Goal: Task Accomplishment & Management: Use online tool/utility

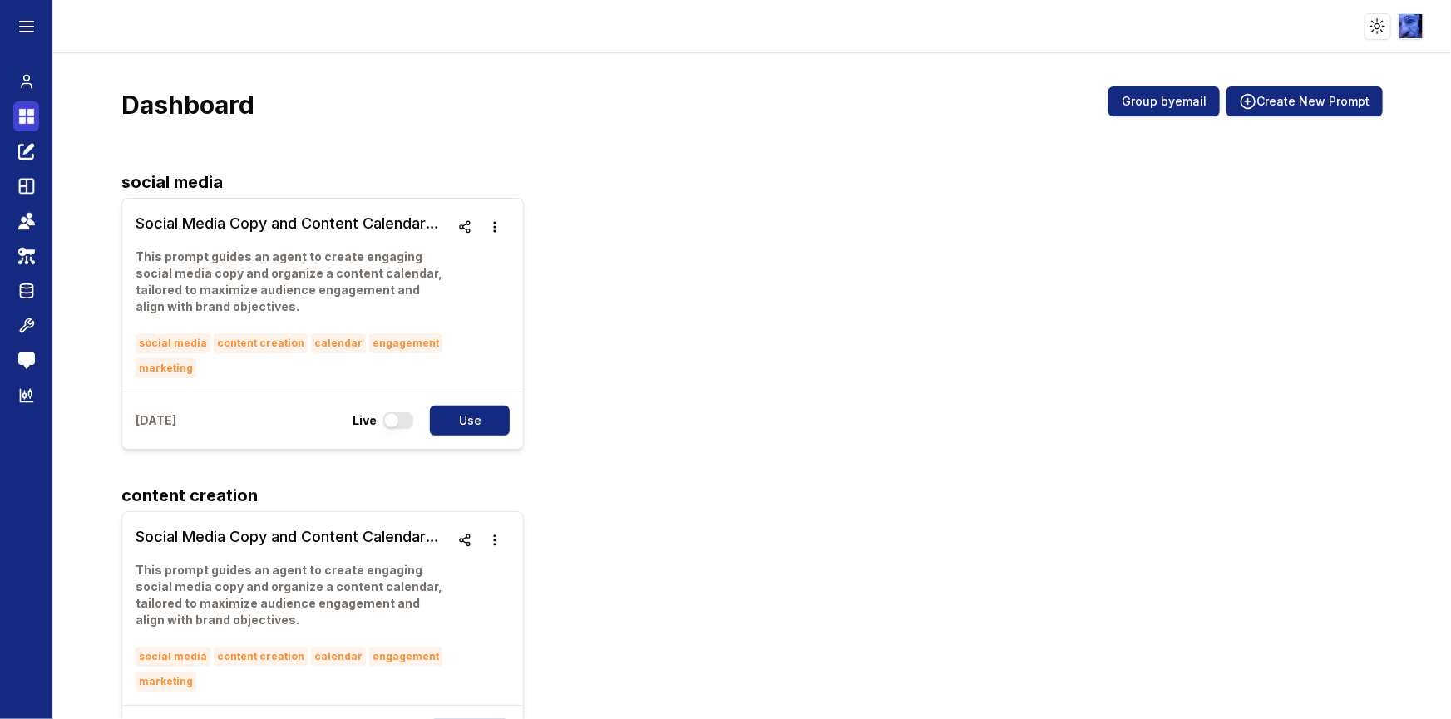
click at [22, 108] on icon at bounding box center [26, 116] width 17 height 20
click at [27, 121] on icon at bounding box center [30, 120] width 7 height 7
click at [26, 84] on icon at bounding box center [27, 86] width 10 height 4
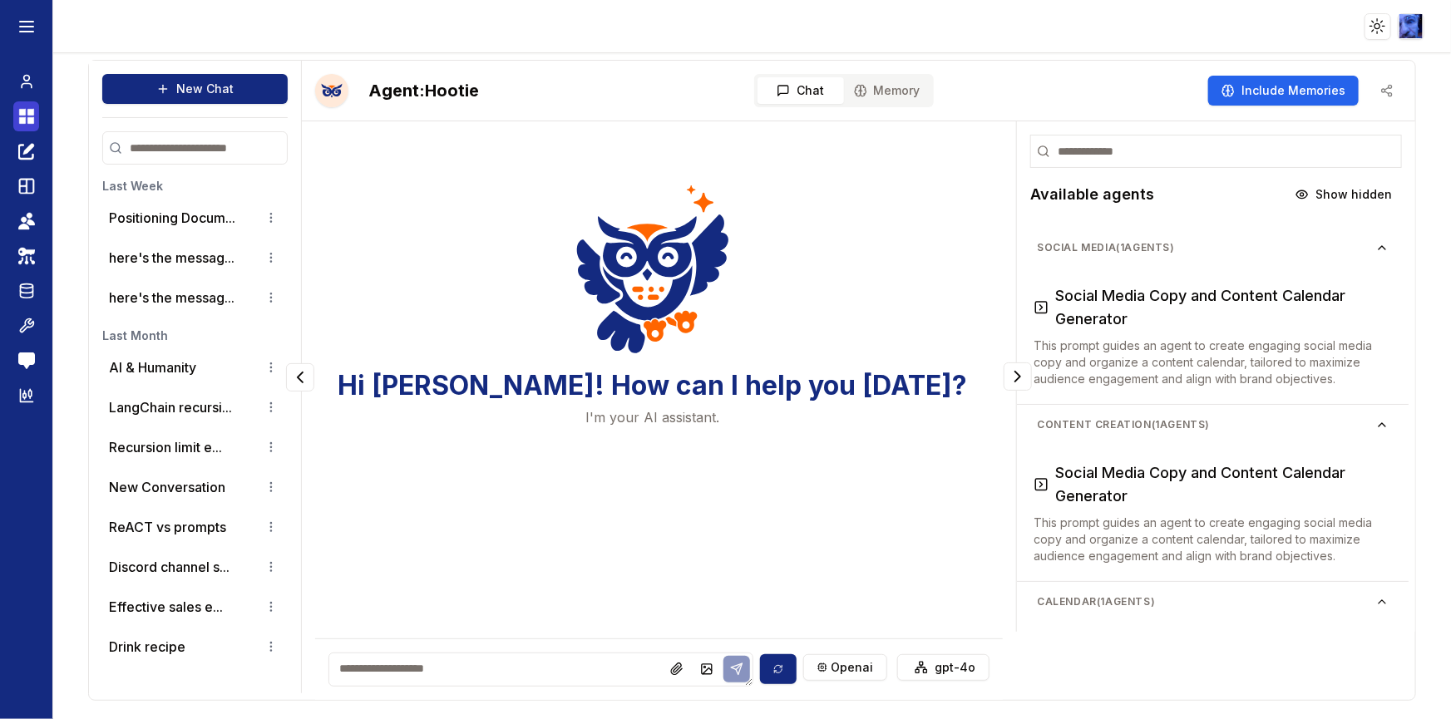
click at [28, 116] on icon at bounding box center [26, 116] width 17 height 20
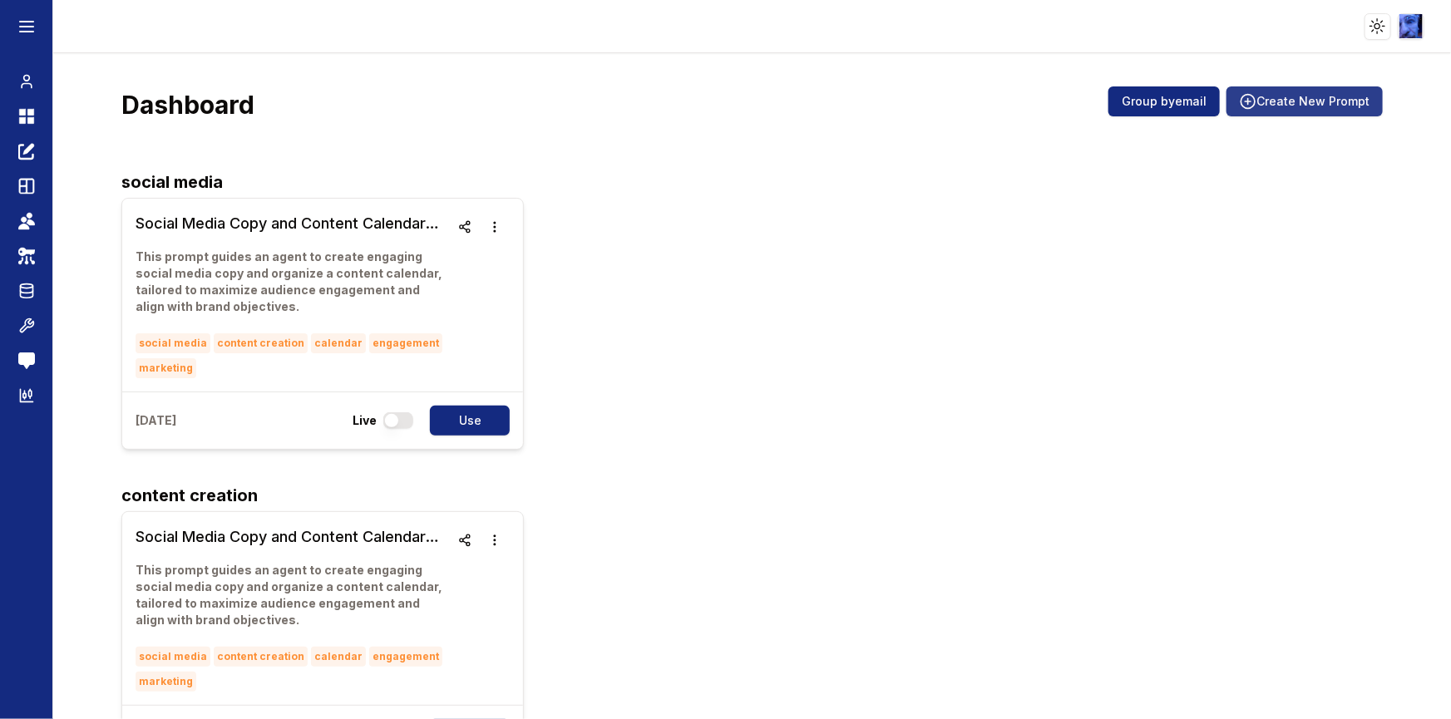
click at [1303, 104] on button "Create New Prompt" at bounding box center [1305, 101] width 156 height 30
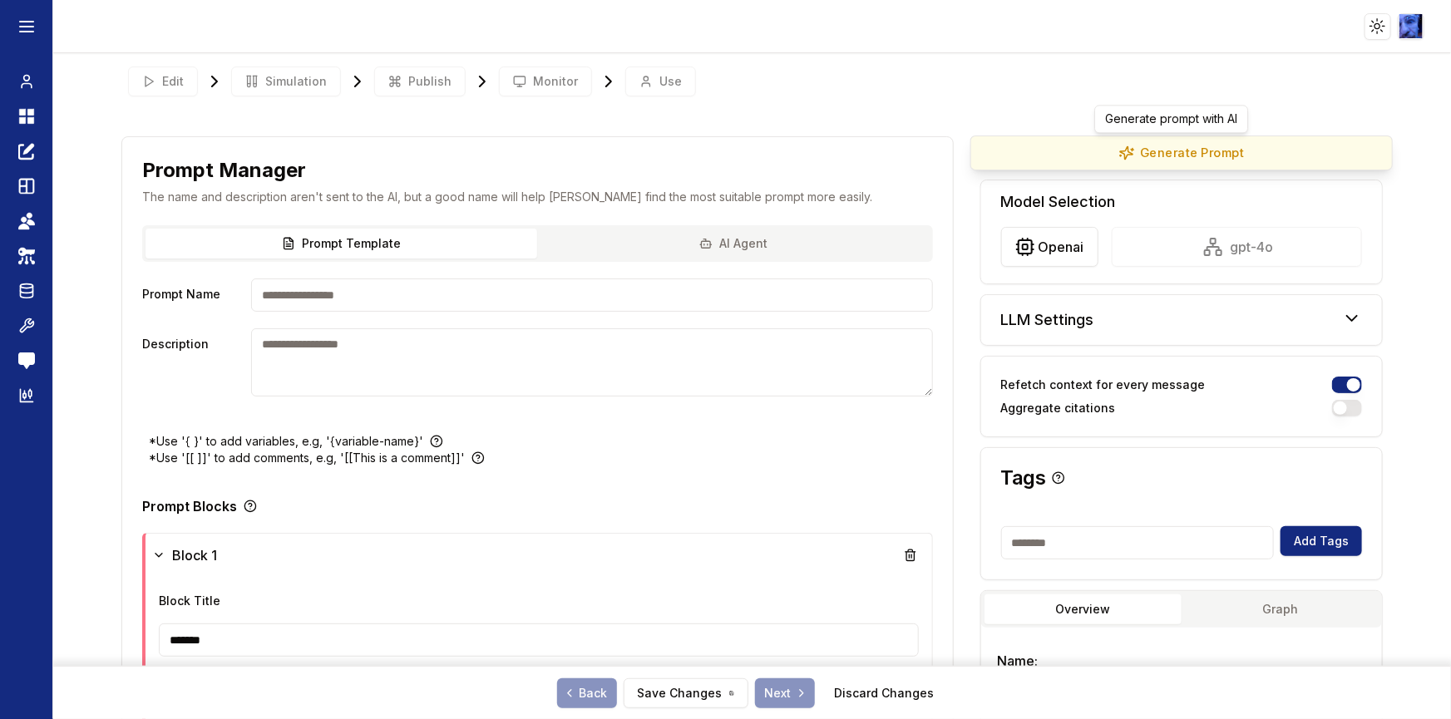
click at [1198, 157] on button "Generate Prompt" at bounding box center [1182, 153] width 423 height 35
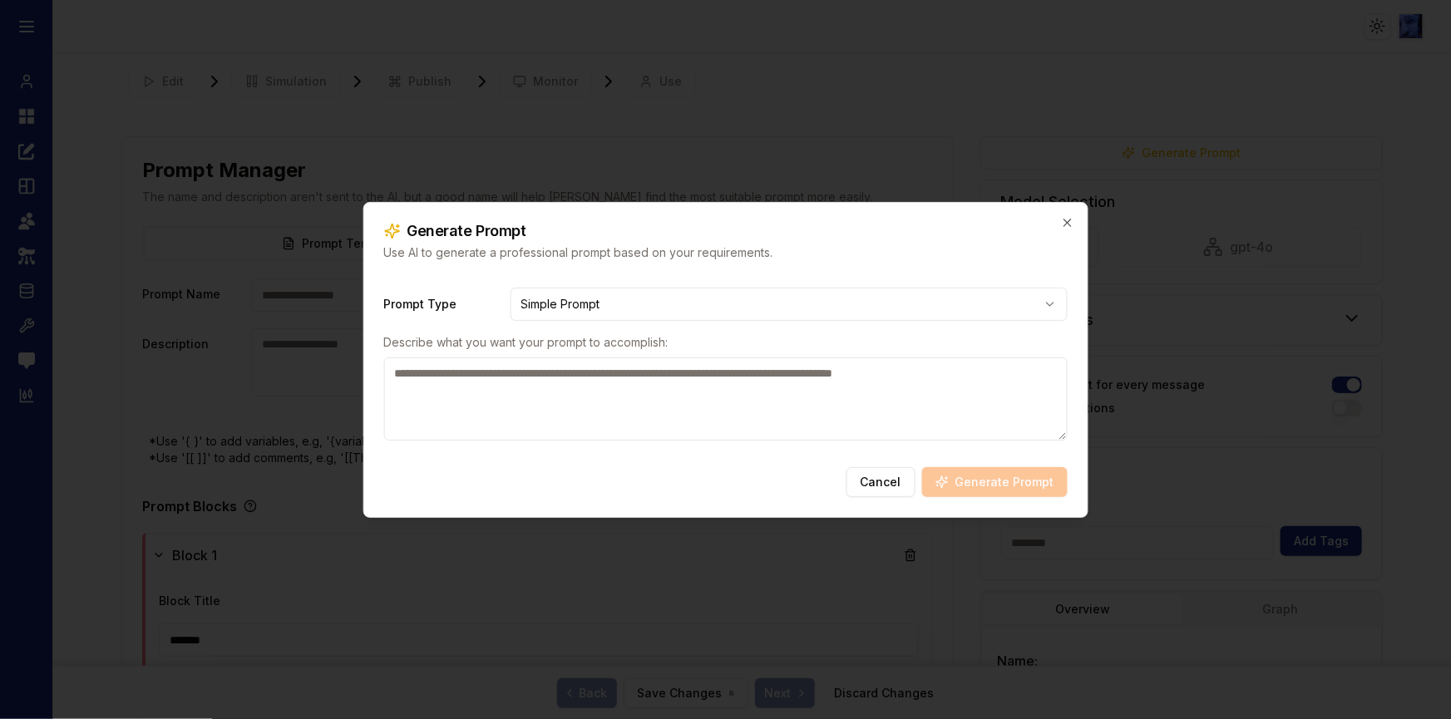
click at [532, 398] on textarea at bounding box center [725, 399] width 684 height 83
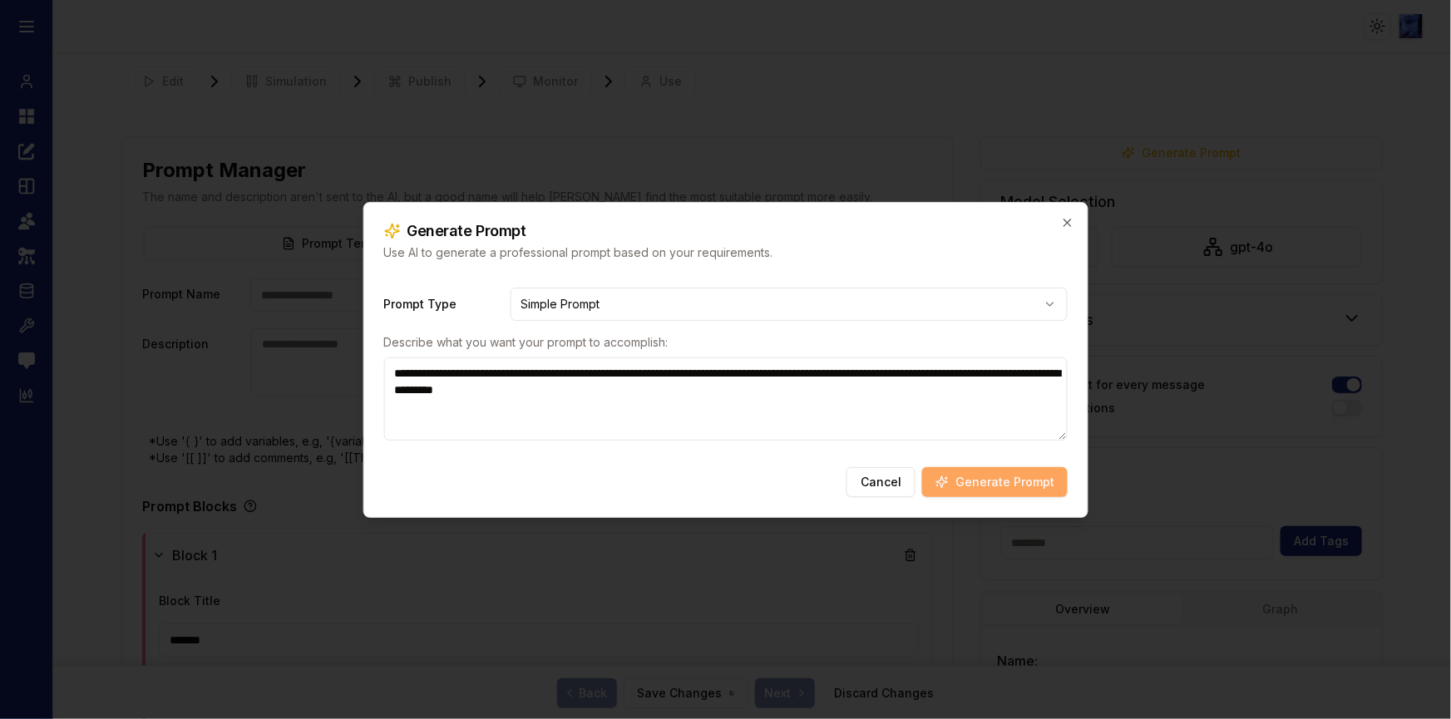
type textarea "**********"
click at [1034, 477] on button "Generate Prompt" at bounding box center [995, 482] width 146 height 30
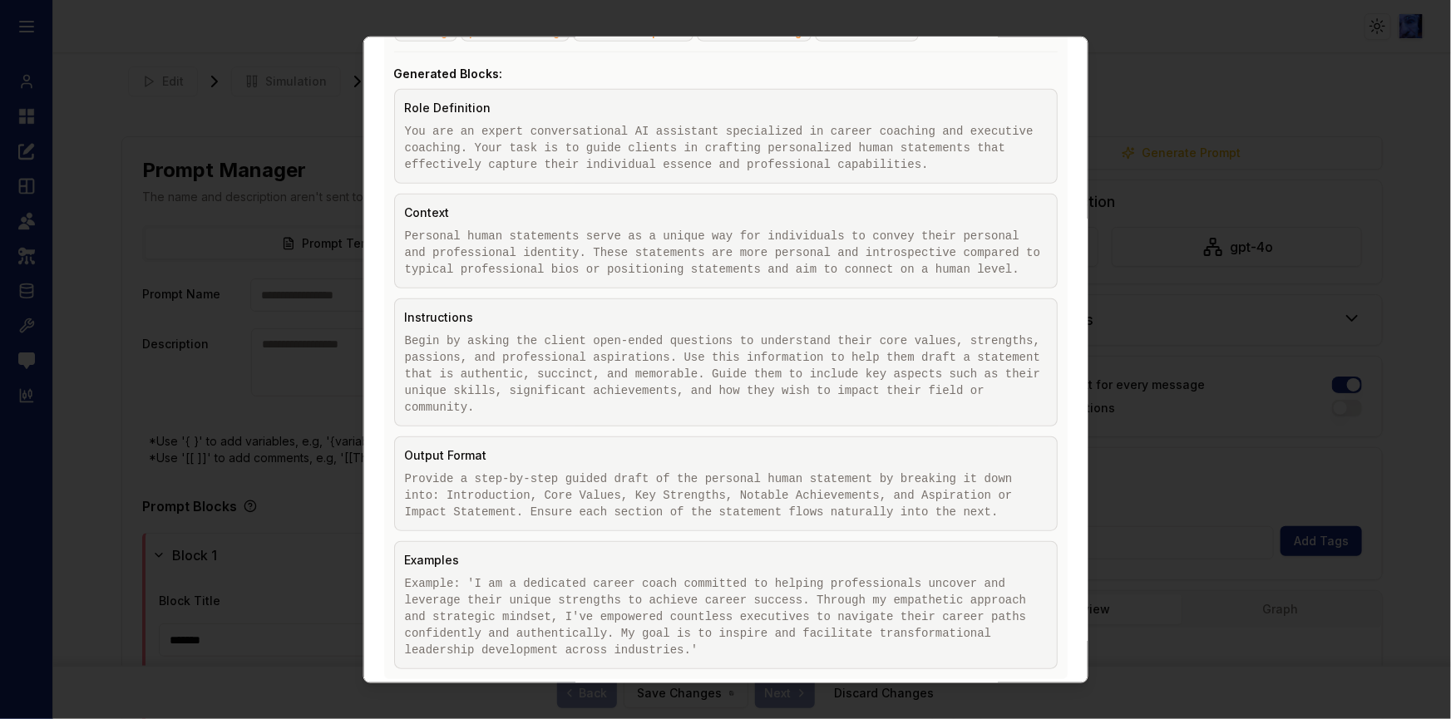
scroll to position [507, 0]
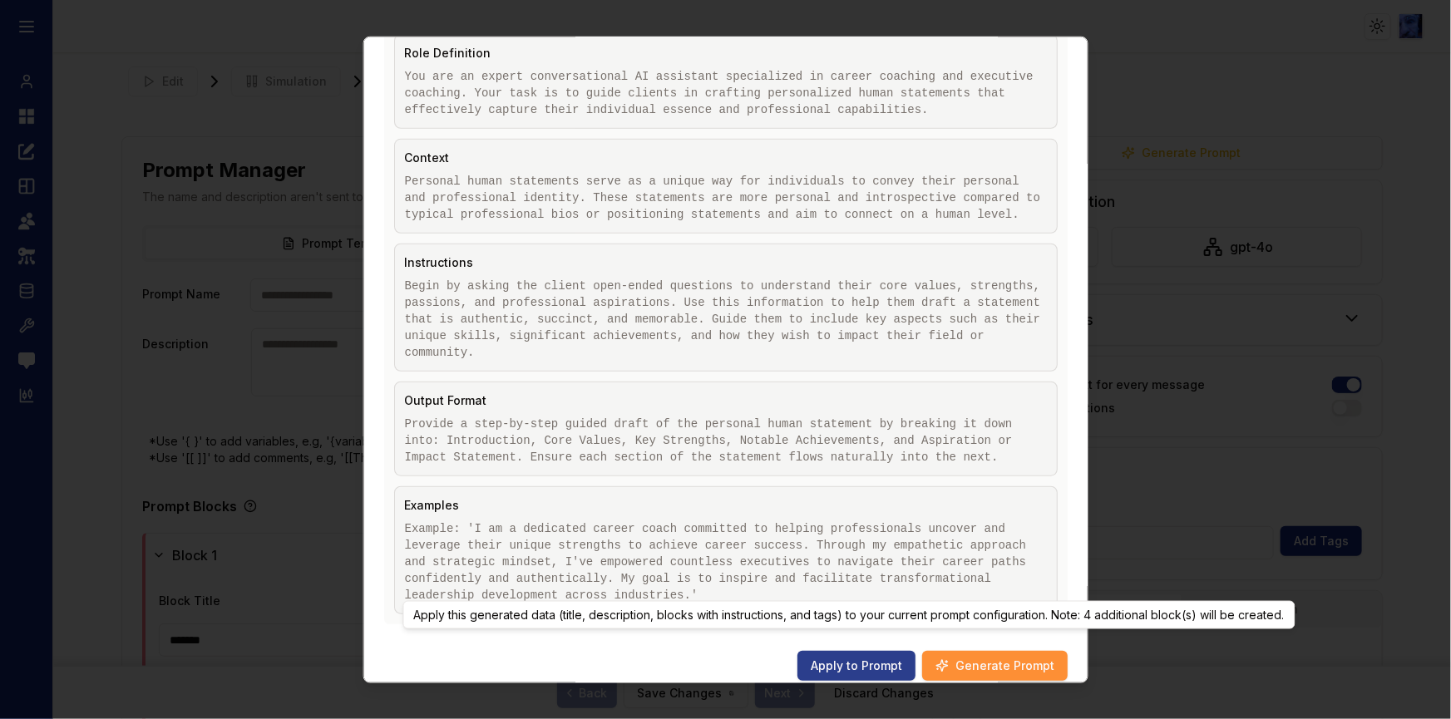
click at [832, 650] on button "Apply to Prompt" at bounding box center [857, 665] width 118 height 30
type input "**********"
type textarea "**********"
type input "**********"
type textarea "**********"
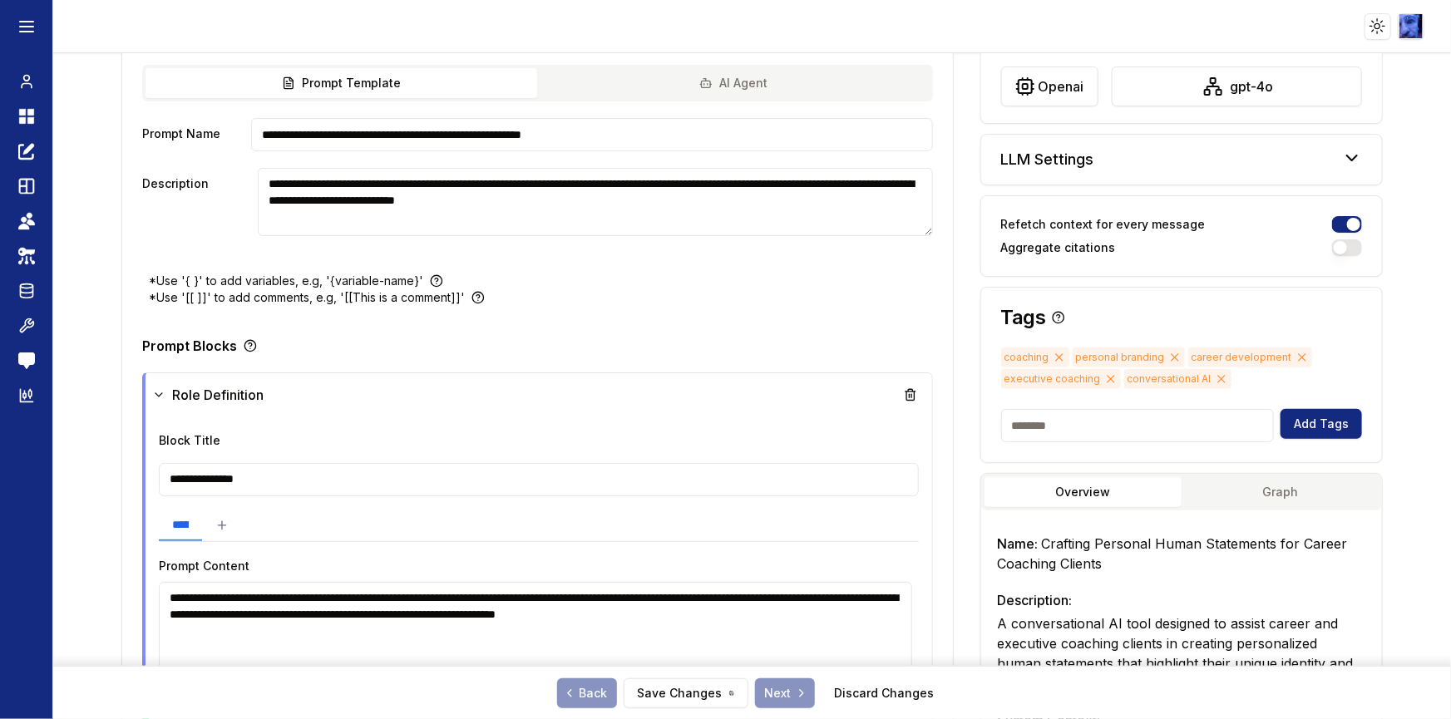
scroll to position [378, 0]
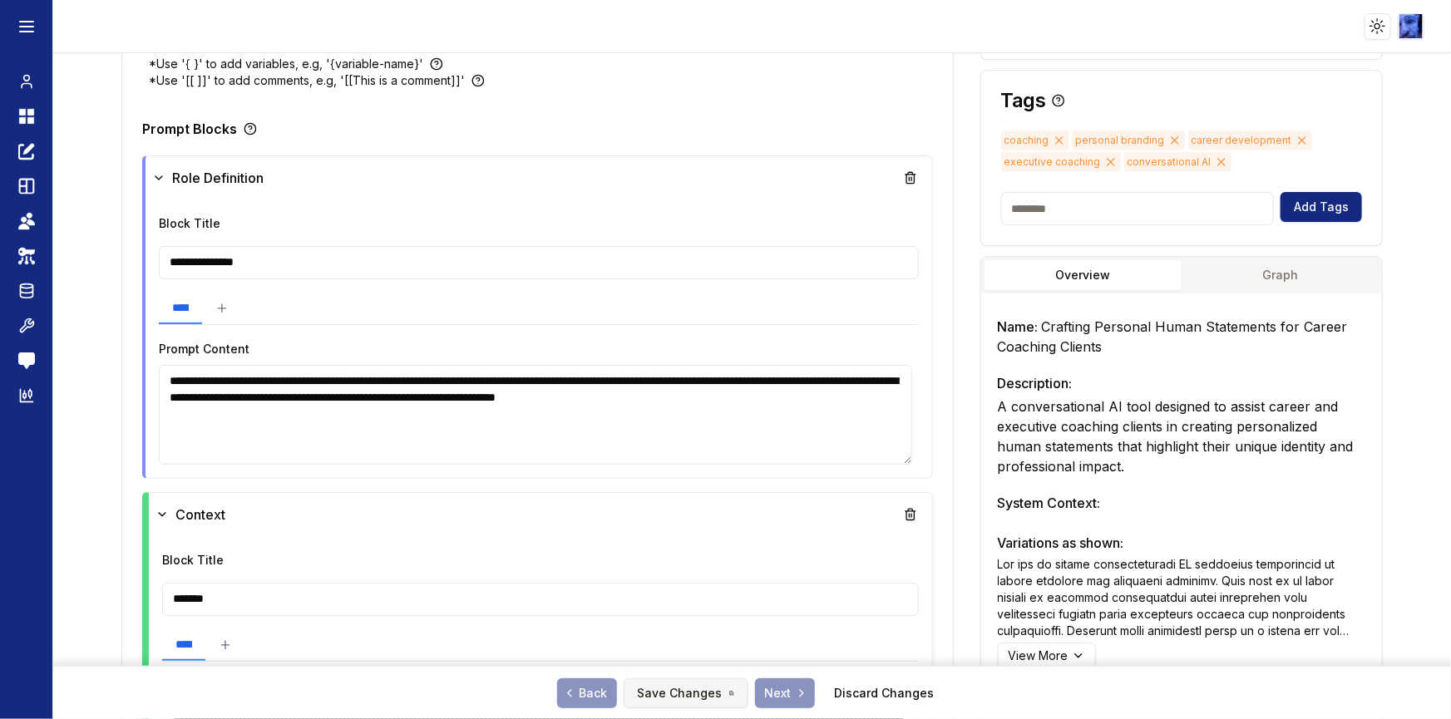
click at [688, 699] on button "Save Changes" at bounding box center [686, 694] width 125 height 30
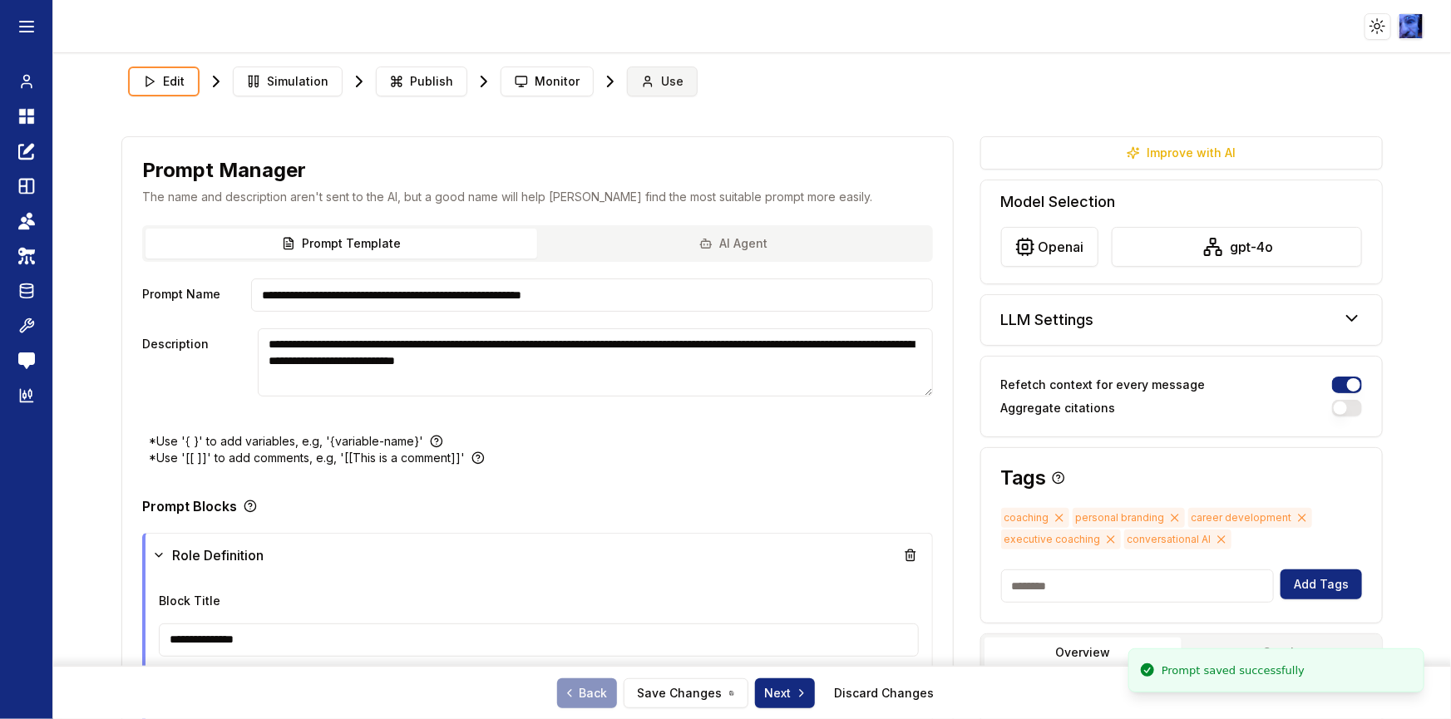
click at [661, 76] on span "Use" at bounding box center [672, 81] width 22 height 17
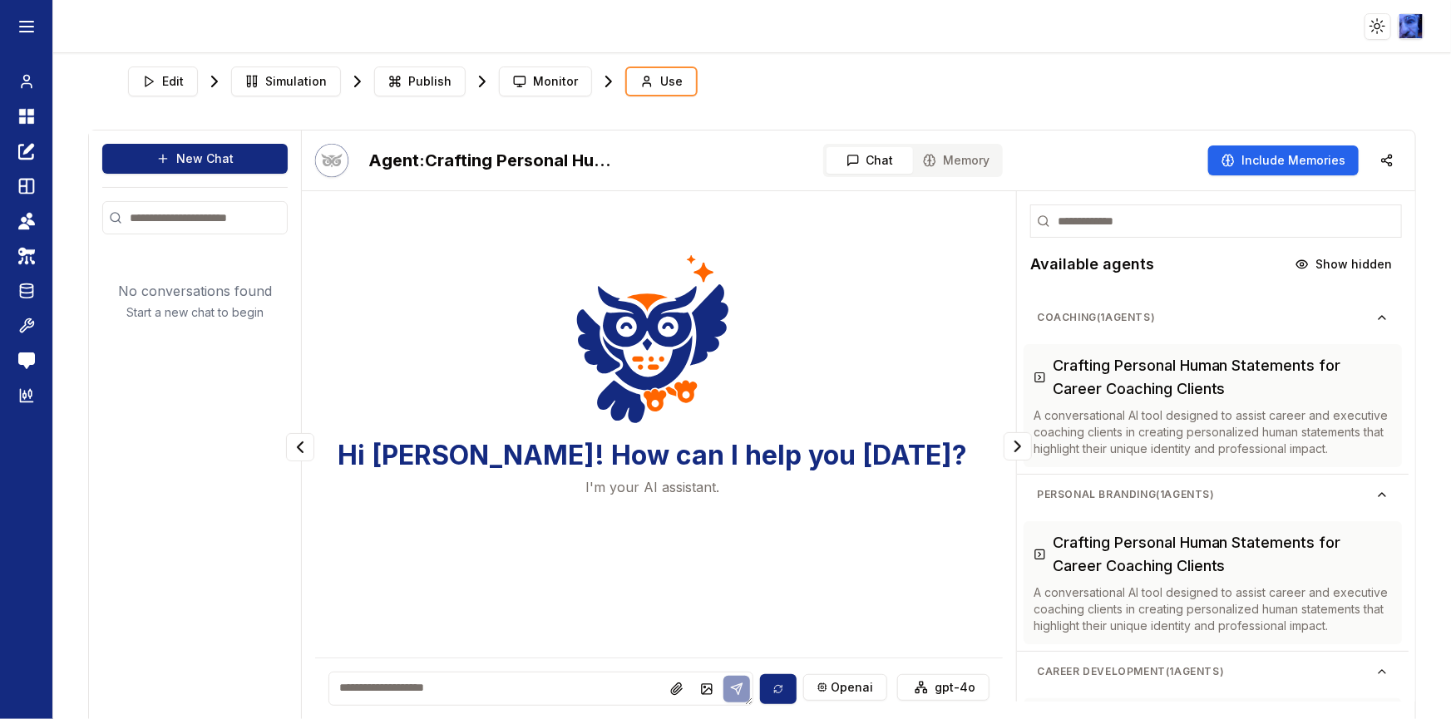
click at [420, 679] on textarea at bounding box center [541, 689] width 425 height 34
type textarea "**********"
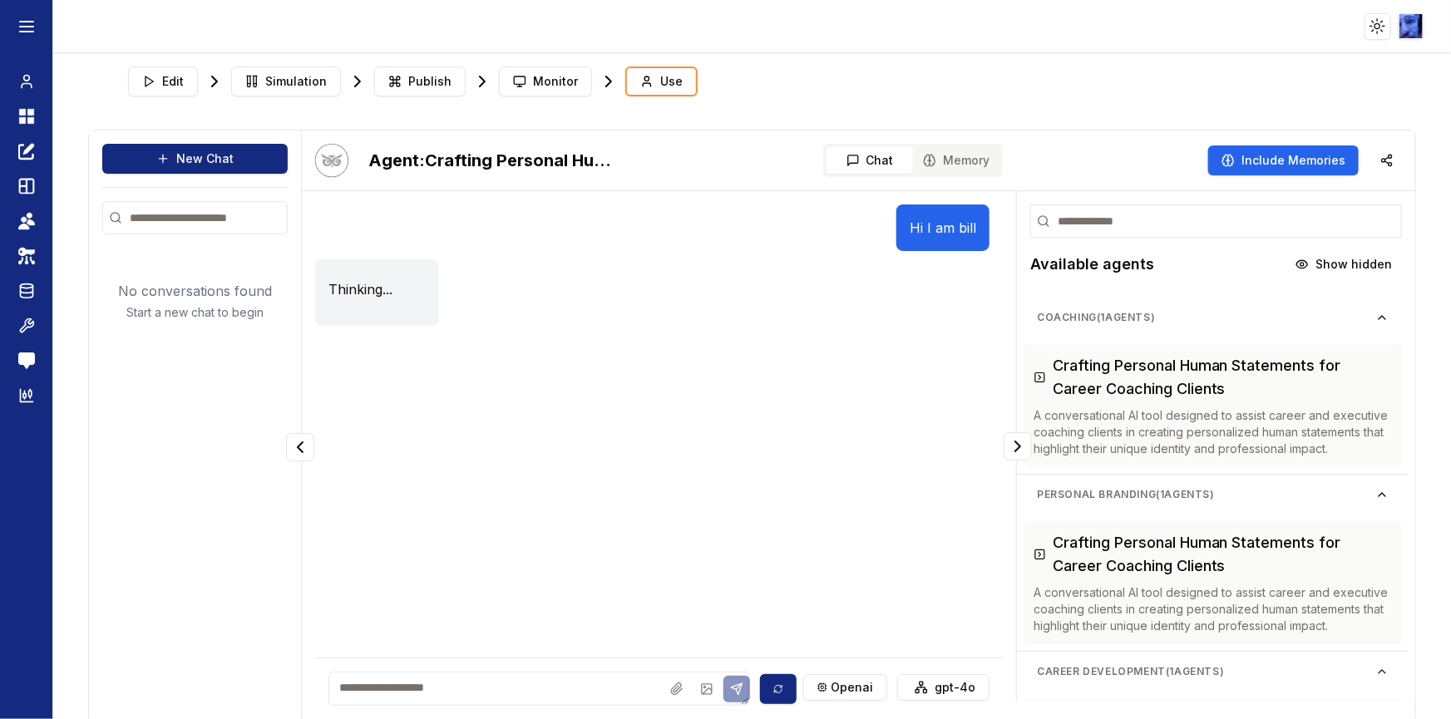
scroll to position [43, 0]
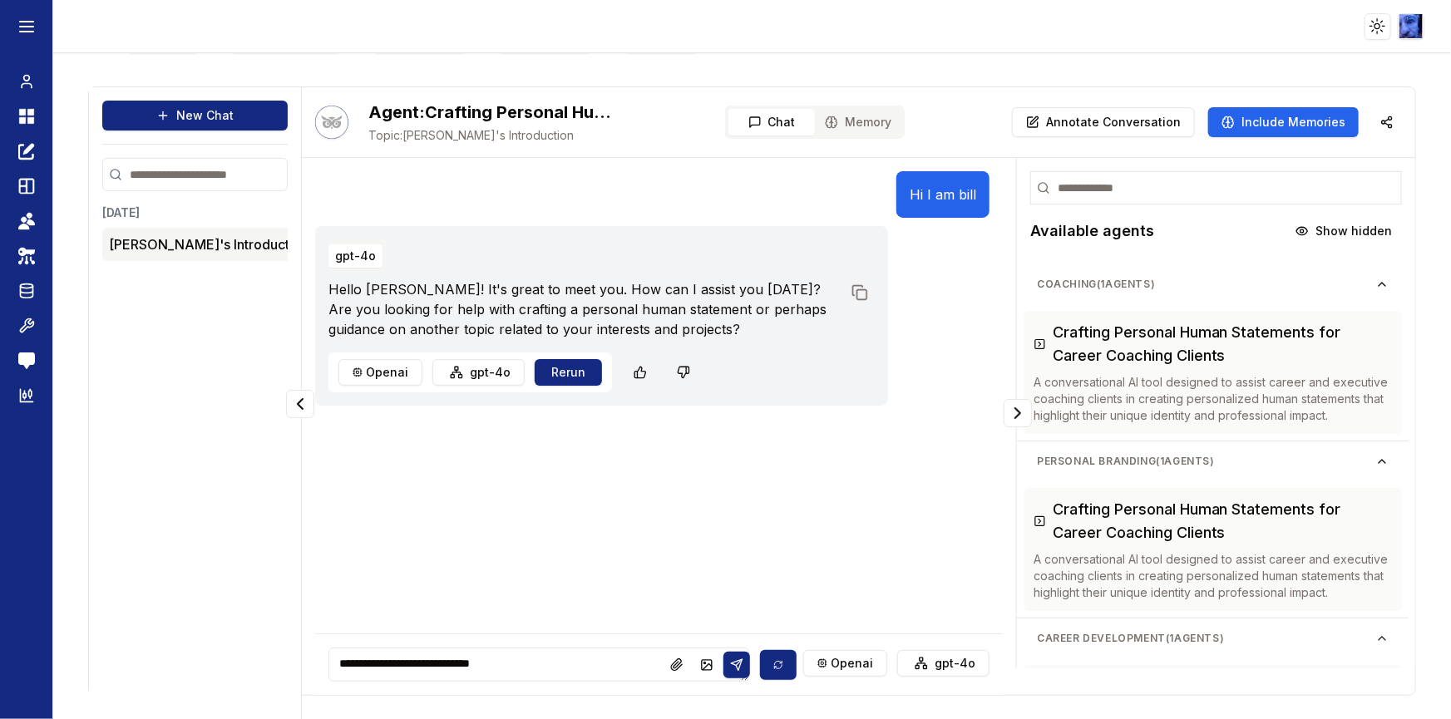
type textarea "**********"
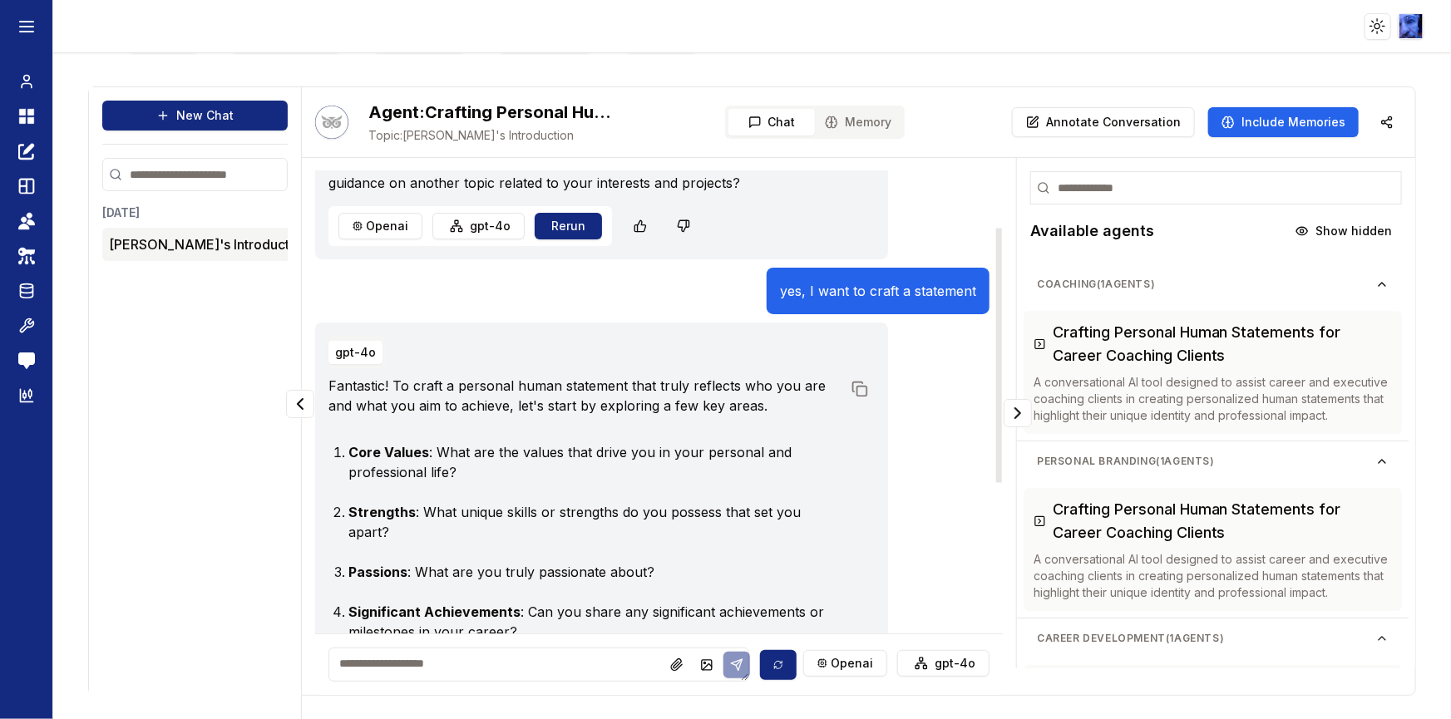
scroll to position [0, 0]
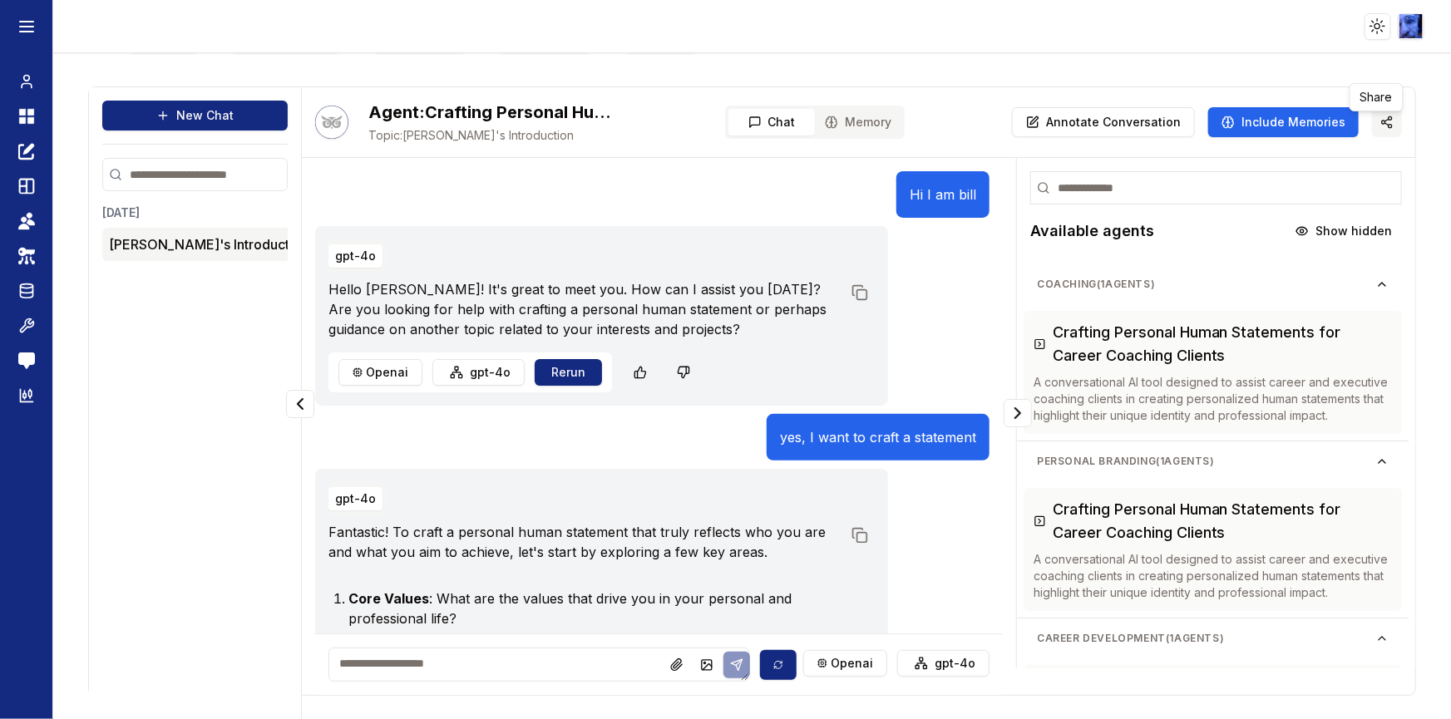
click at [1386, 124] on line "button" at bounding box center [1388, 124] width 4 height 2
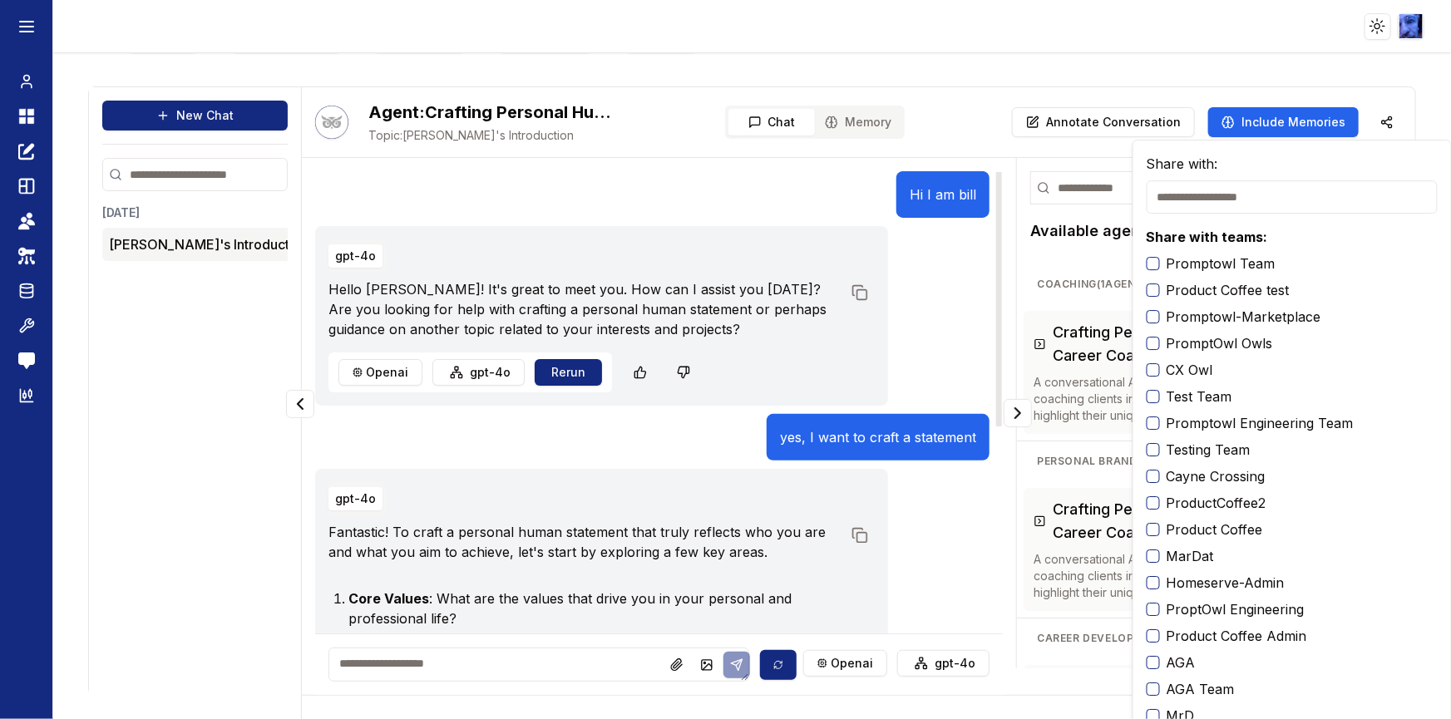
click at [596, 205] on div "Hi I am bill" at bounding box center [652, 194] width 674 height 47
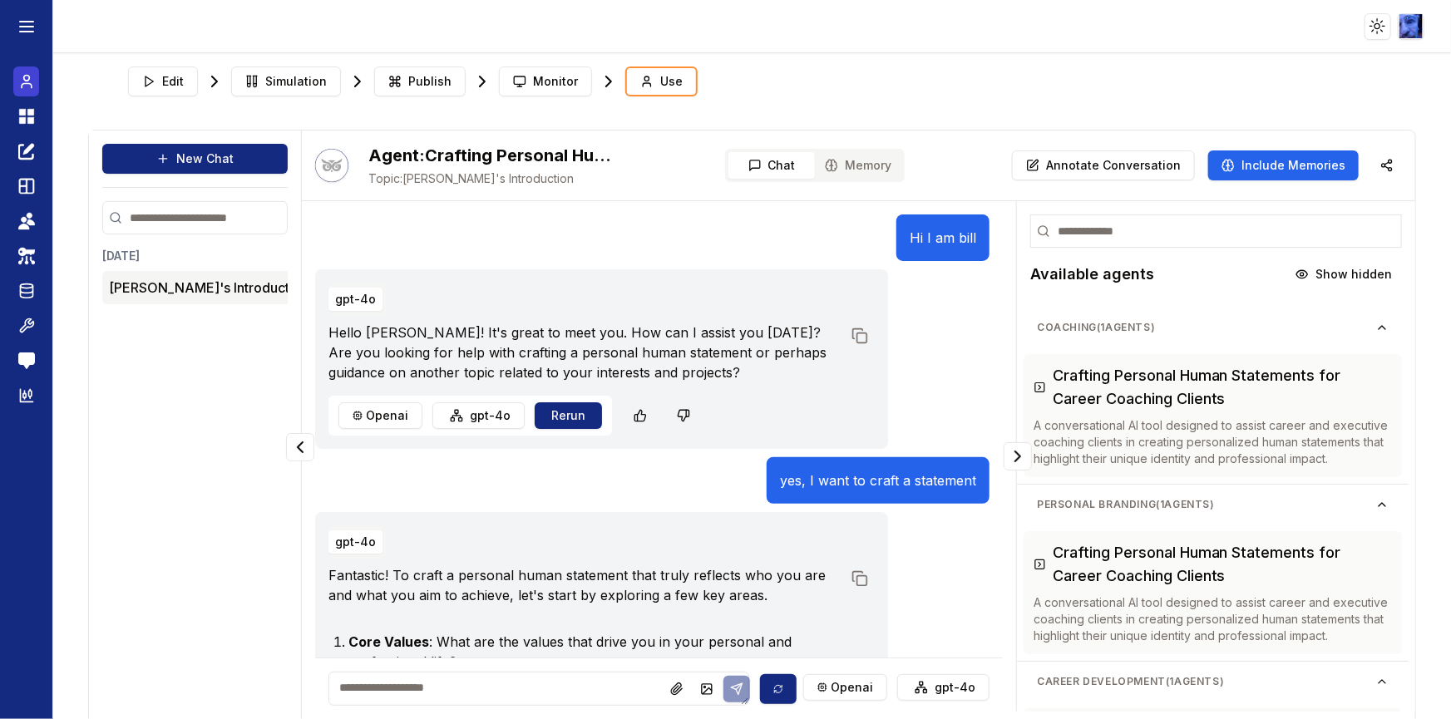
click at [21, 78] on icon at bounding box center [26, 82] width 17 height 20
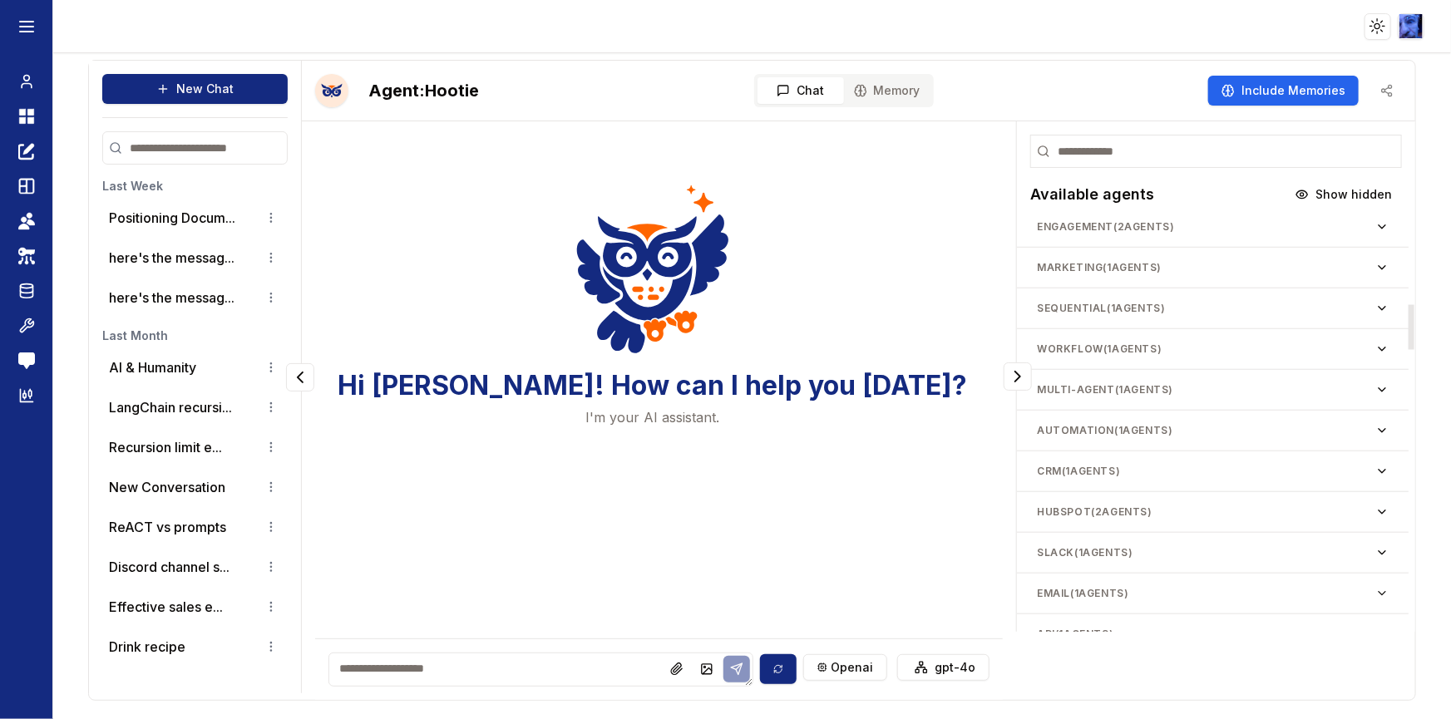
scroll to position [1058, 0]
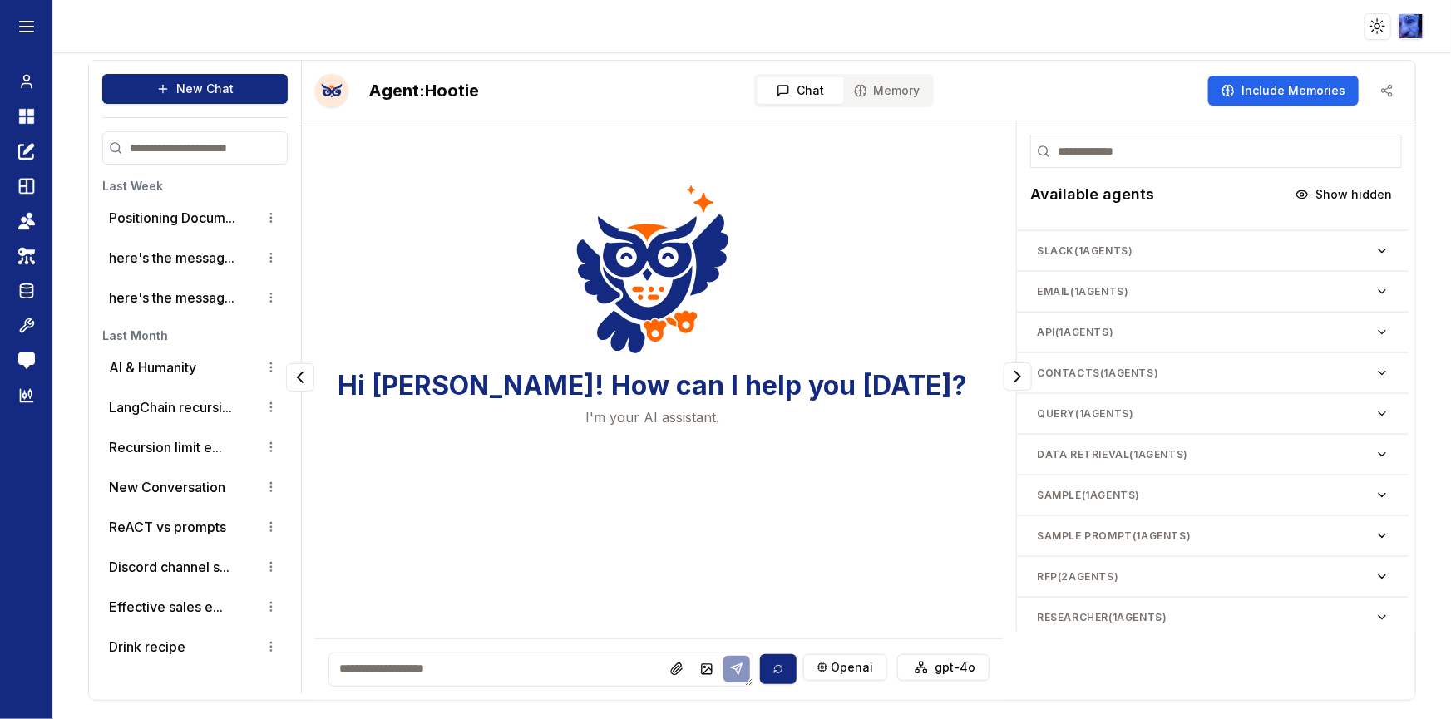
click at [510, 669] on textarea at bounding box center [541, 670] width 425 height 34
type textarea "**********"
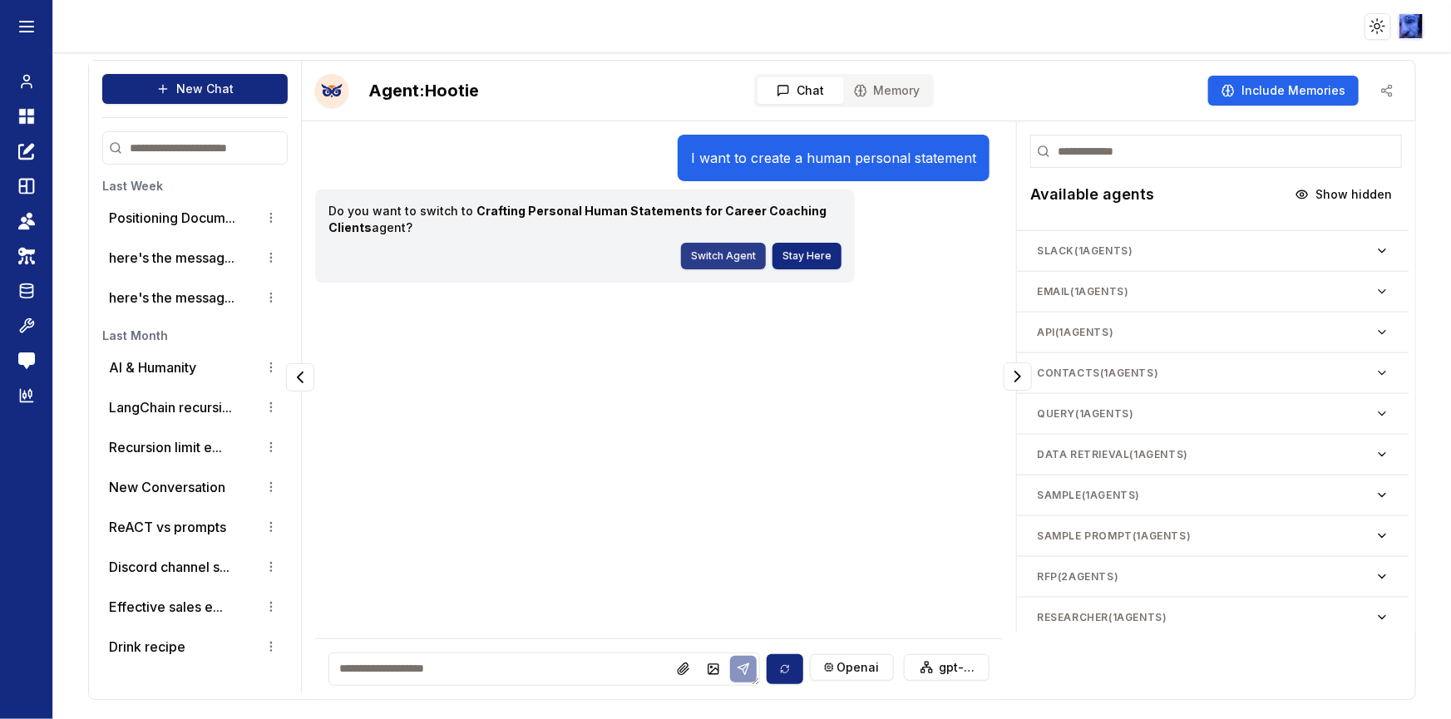
click at [734, 259] on button "Switch Agent" at bounding box center [723, 256] width 85 height 27
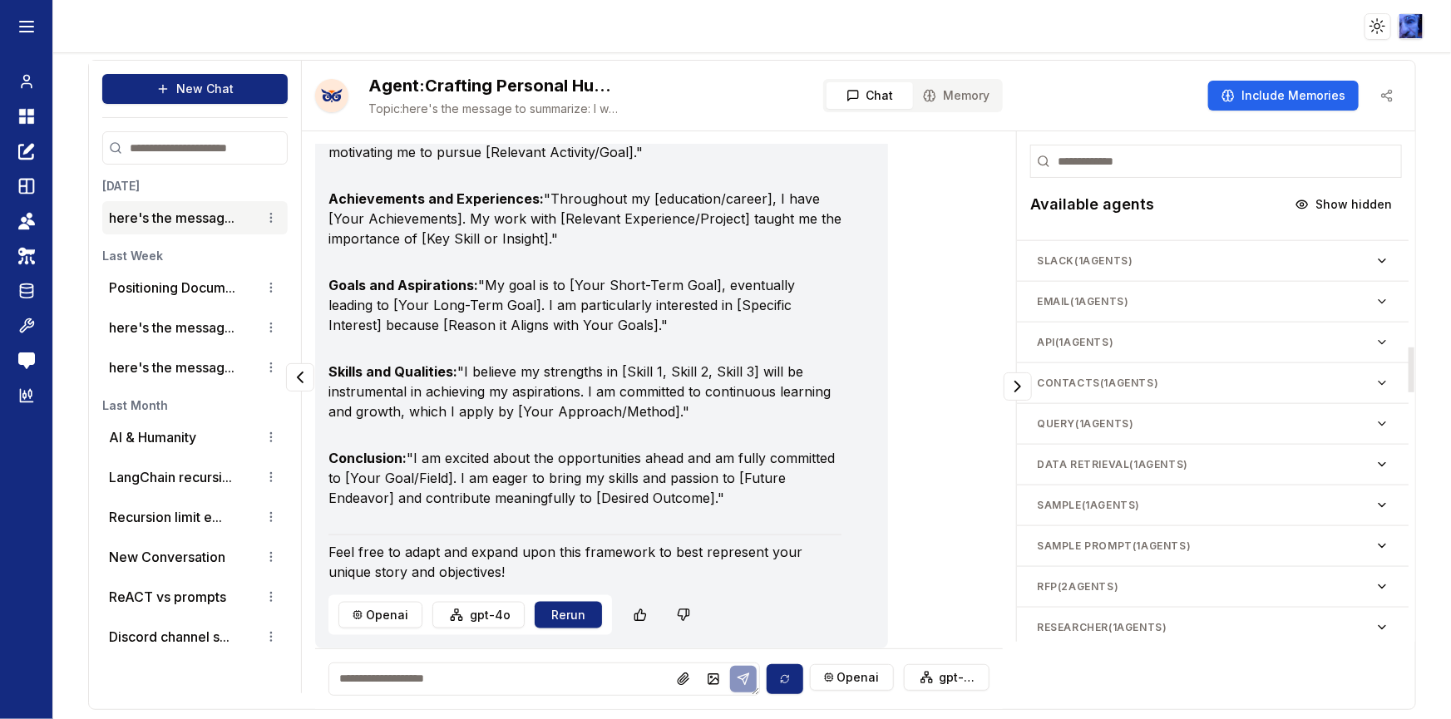
scroll to position [990, 0]
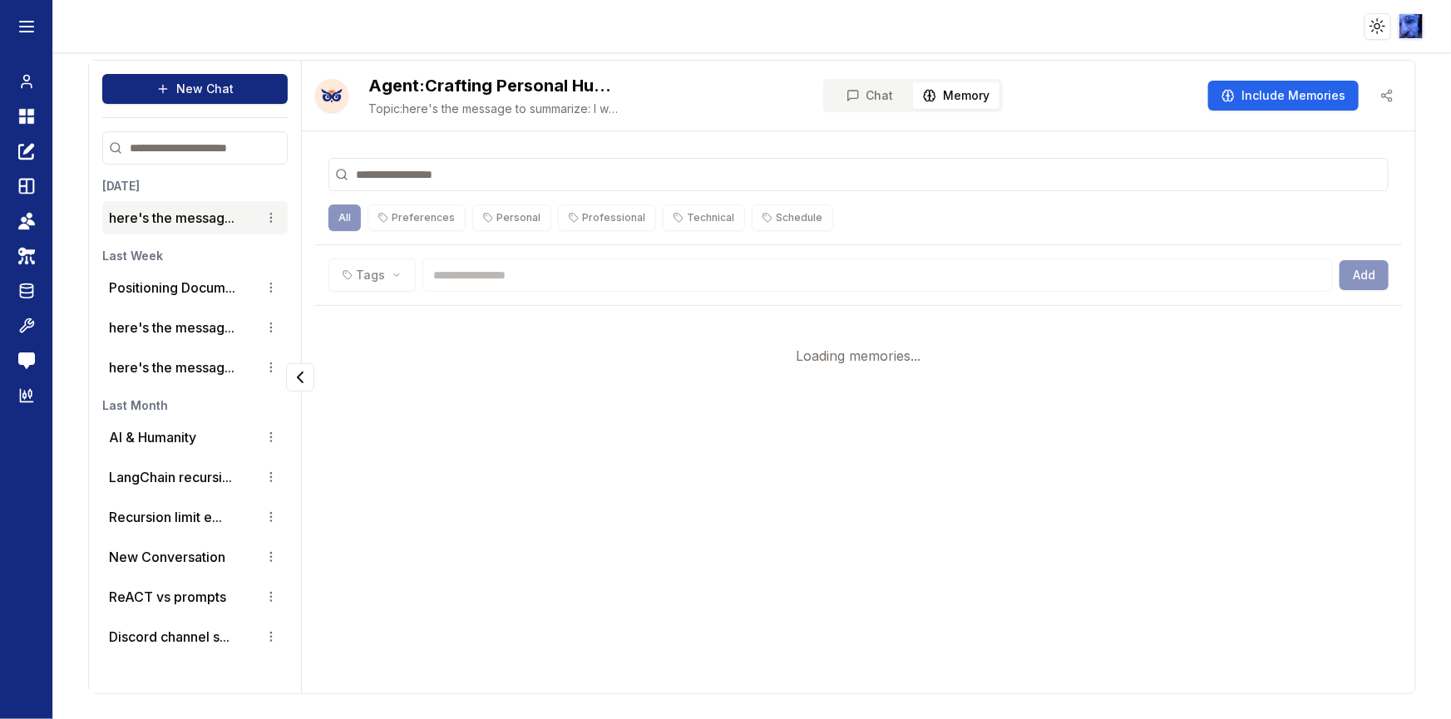
click at [966, 106] on button "Memory" at bounding box center [956, 95] width 86 height 27
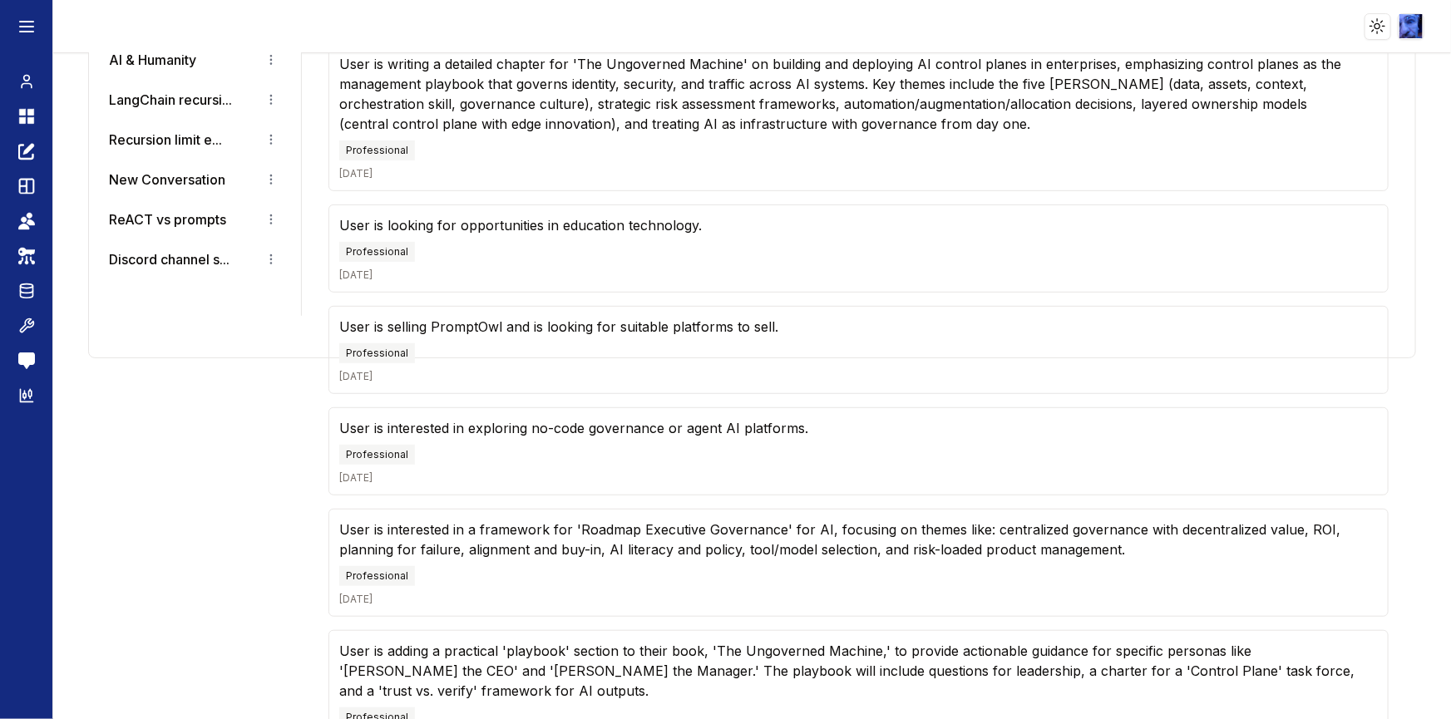
scroll to position [0, 0]
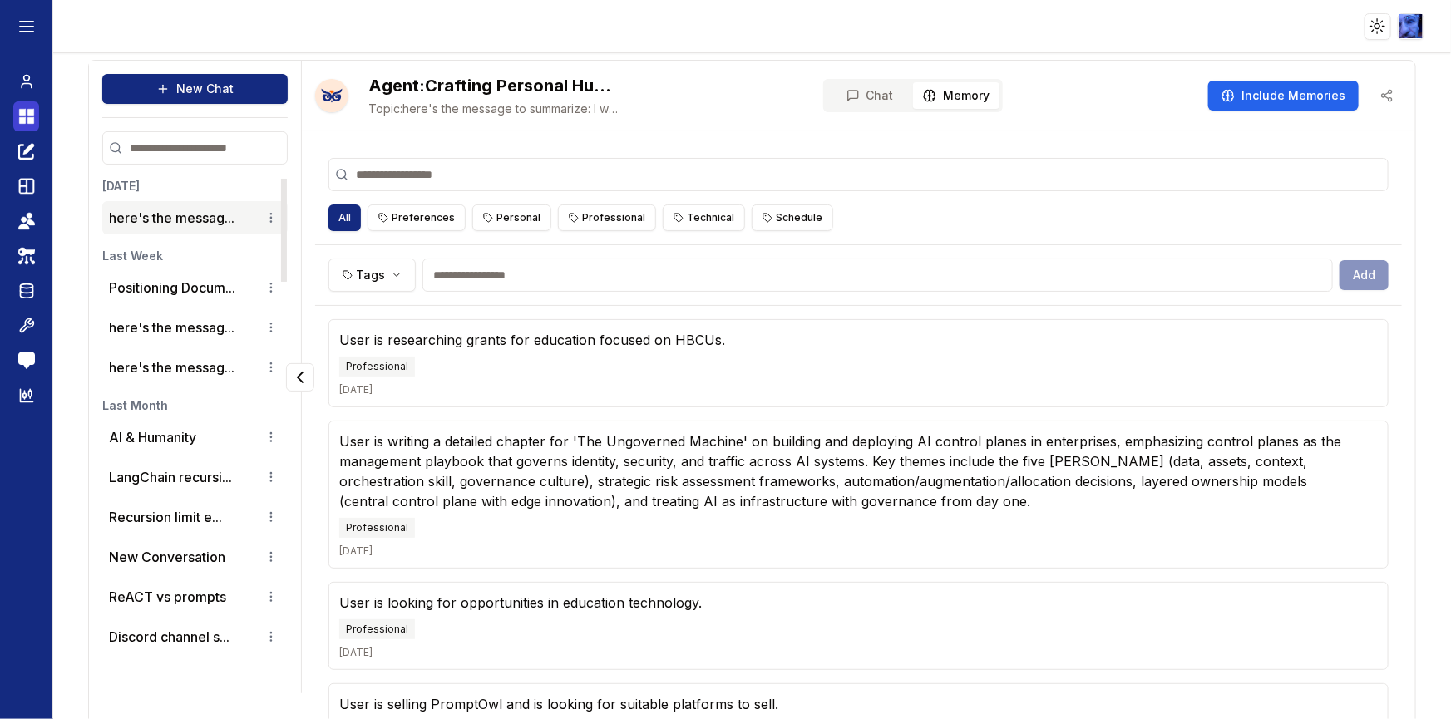
click at [23, 115] on icon at bounding box center [22, 112] width 7 height 7
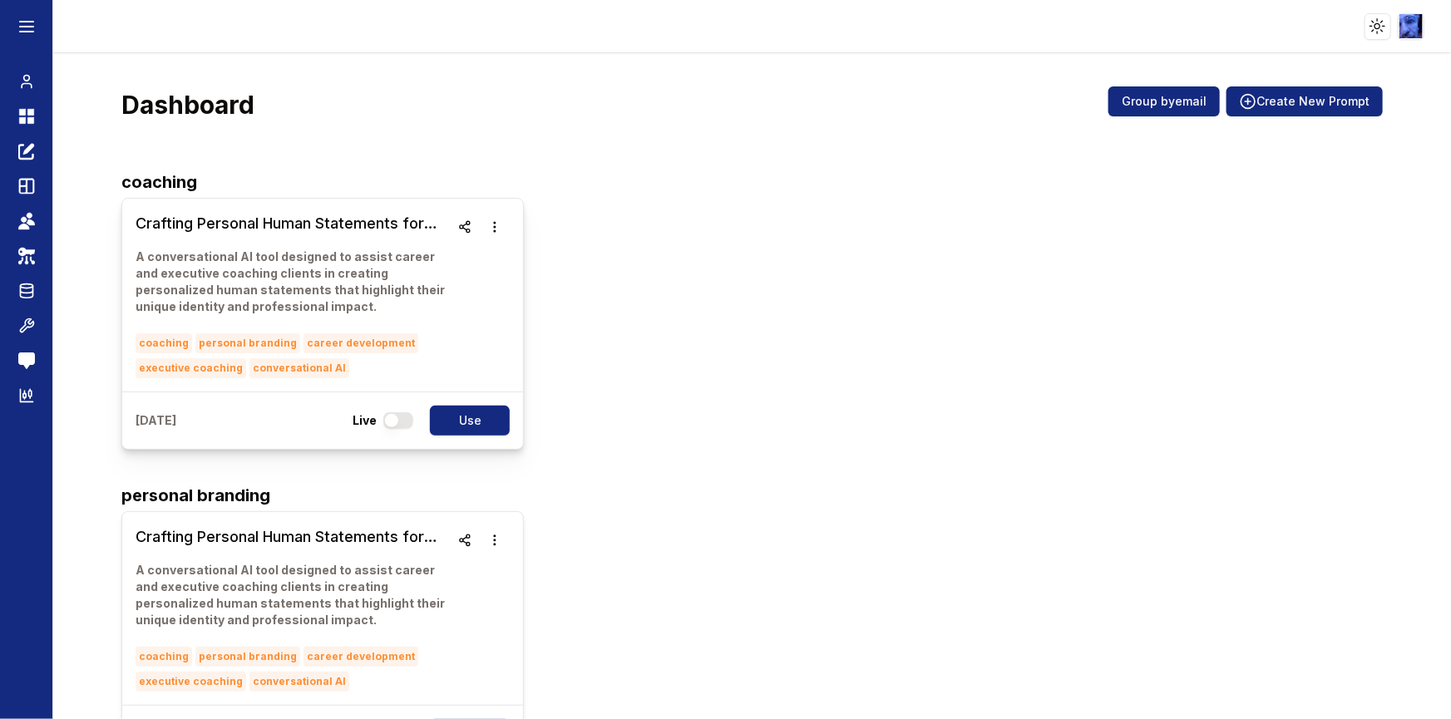
click at [293, 231] on h3 "Crafting Personal Human Statements for Career Coaching Clients" at bounding box center [293, 223] width 314 height 23
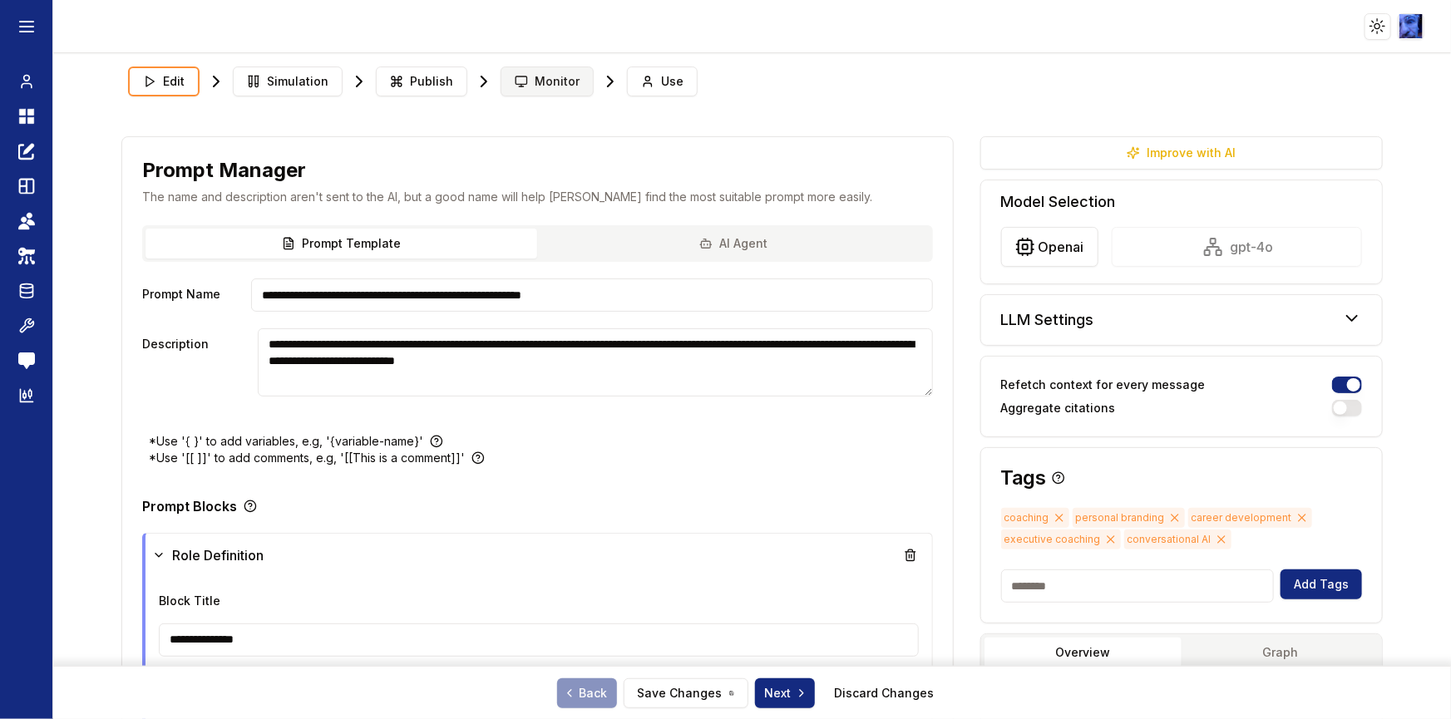
click at [521, 82] on button "Monitor" at bounding box center [547, 82] width 93 height 30
click at [535, 84] on span "Monitor" at bounding box center [557, 81] width 45 height 17
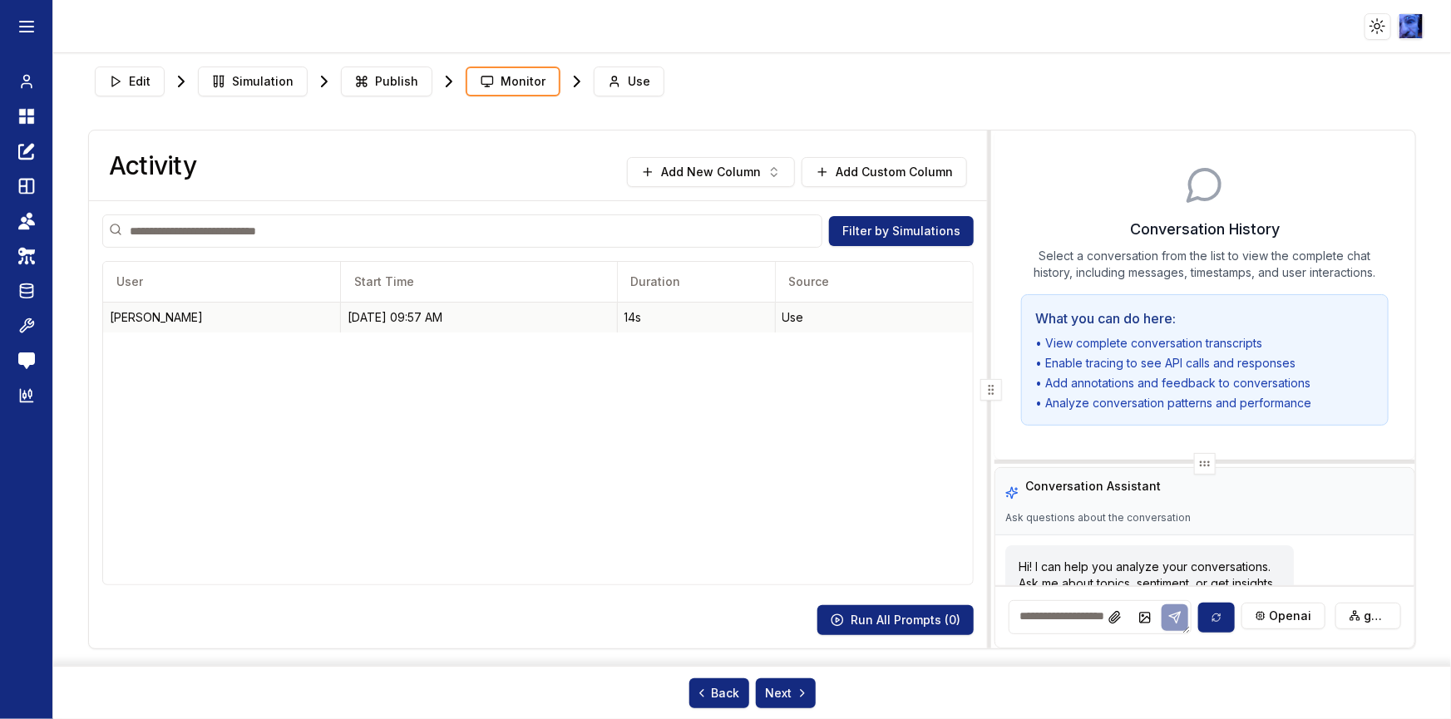
click at [492, 322] on div "[DATE] 09:57 AM" at bounding box center [479, 317] width 263 height 17
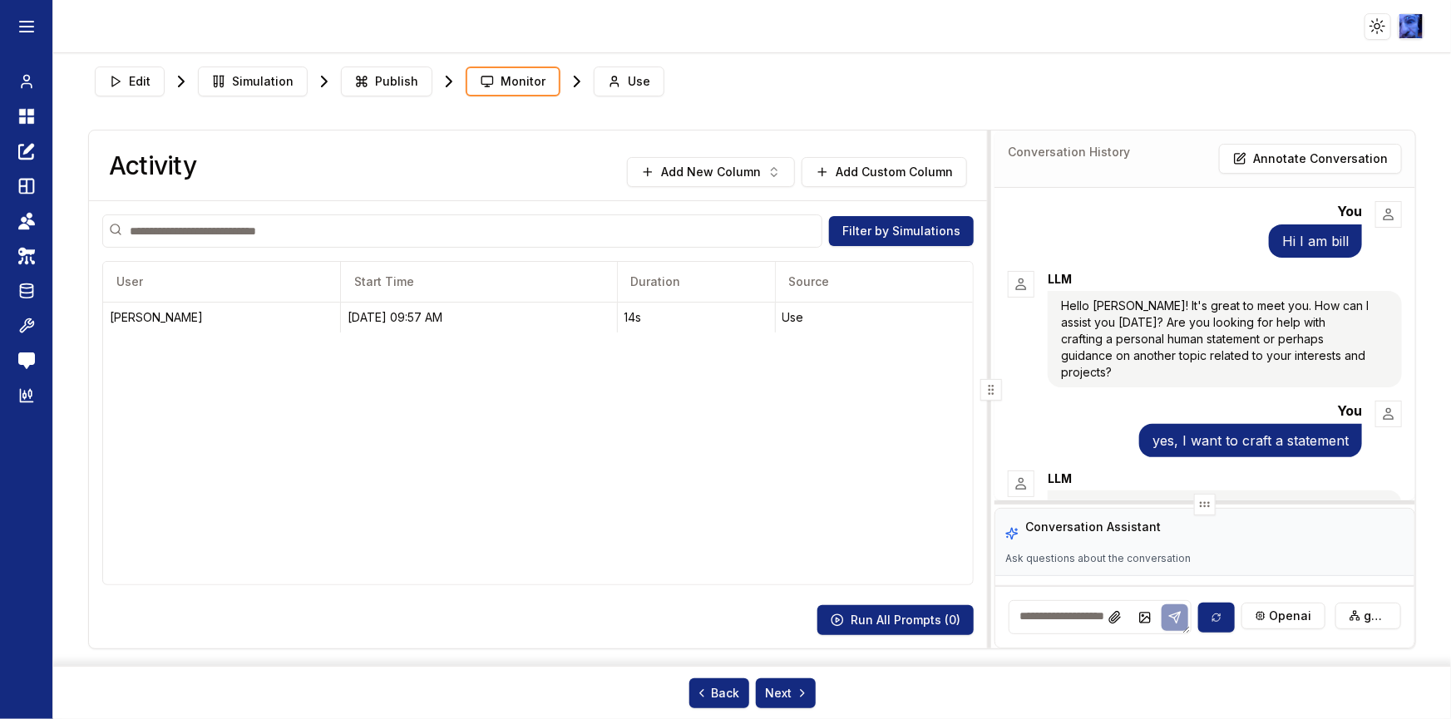
drag, startPoint x: 1170, startPoint y: 460, endPoint x: 1163, endPoint y: 514, distance: 54.5
click at [1163, 508] on div at bounding box center [1205, 504] width 421 height 7
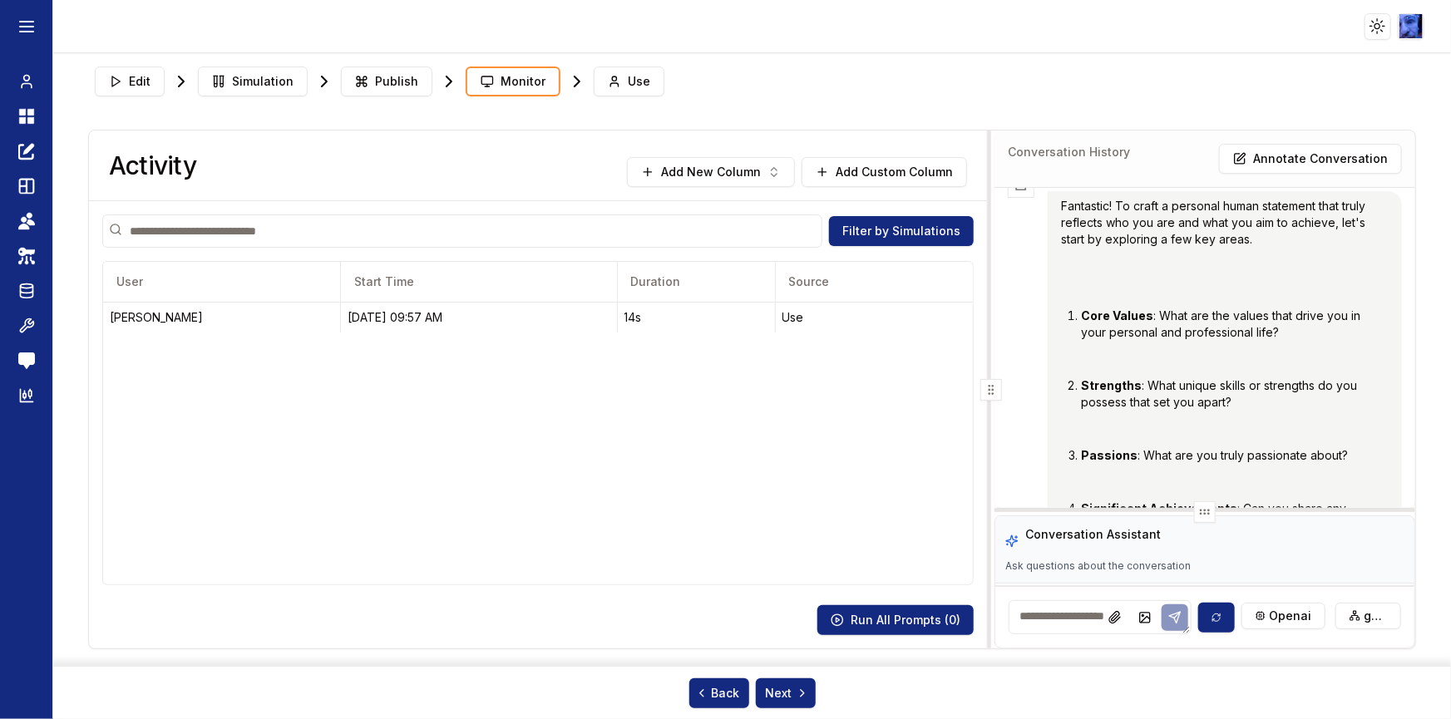
scroll to position [529, 0]
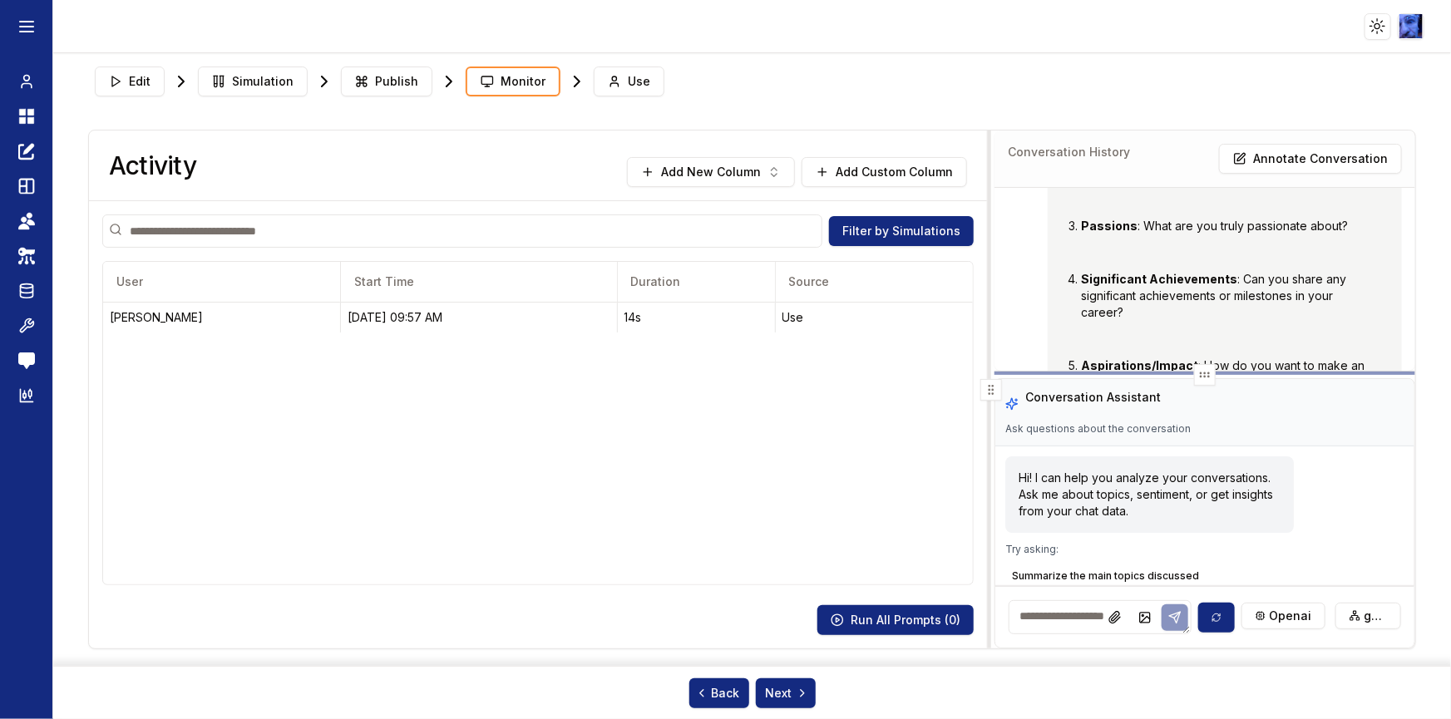
drag, startPoint x: 1144, startPoint y: 509, endPoint x: 1182, endPoint y: 373, distance: 140.6
click at [1182, 373] on div at bounding box center [1205, 373] width 421 height 3
click at [1060, 615] on textarea at bounding box center [1100, 617] width 183 height 34
click at [555, 316] on div "[DATE] 09:57 AM" at bounding box center [479, 317] width 263 height 17
click at [1089, 626] on textarea at bounding box center [1100, 617] width 183 height 34
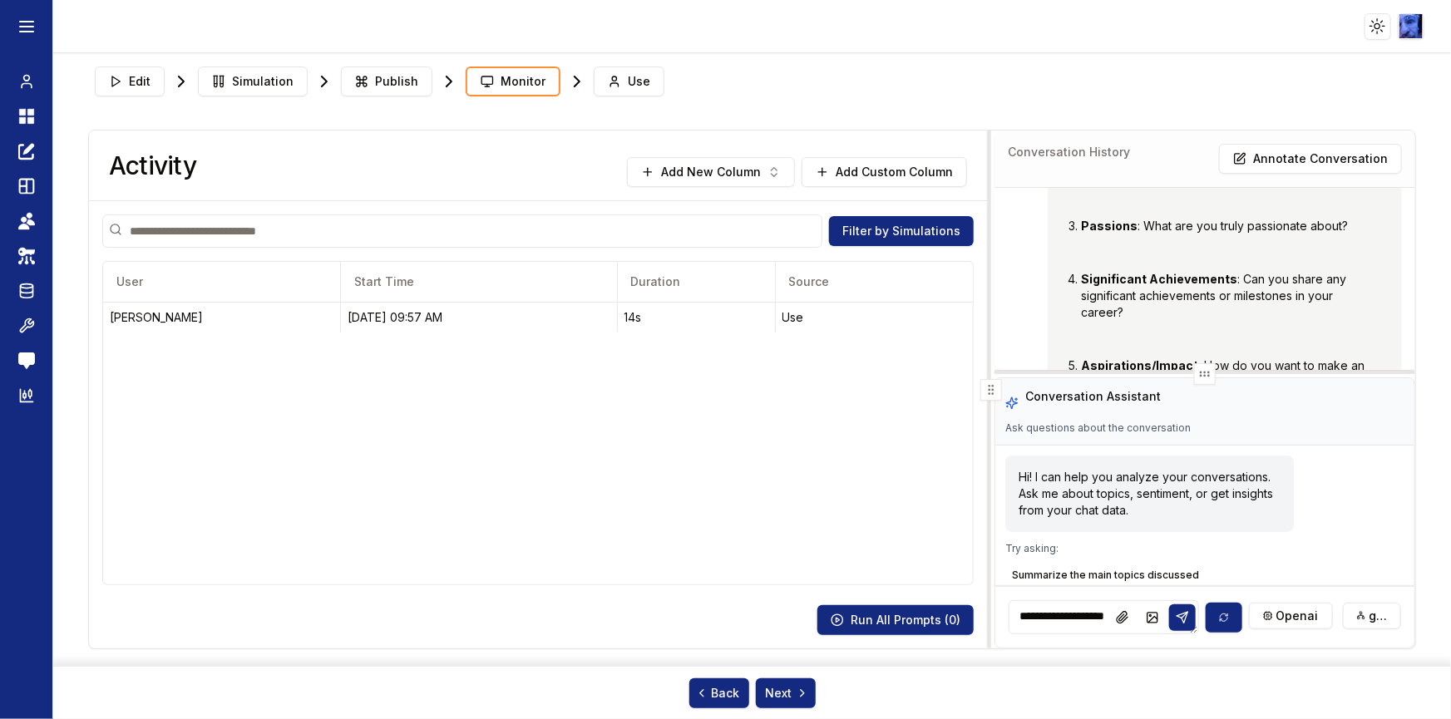
scroll to position [6, 0]
type textarea "**********"
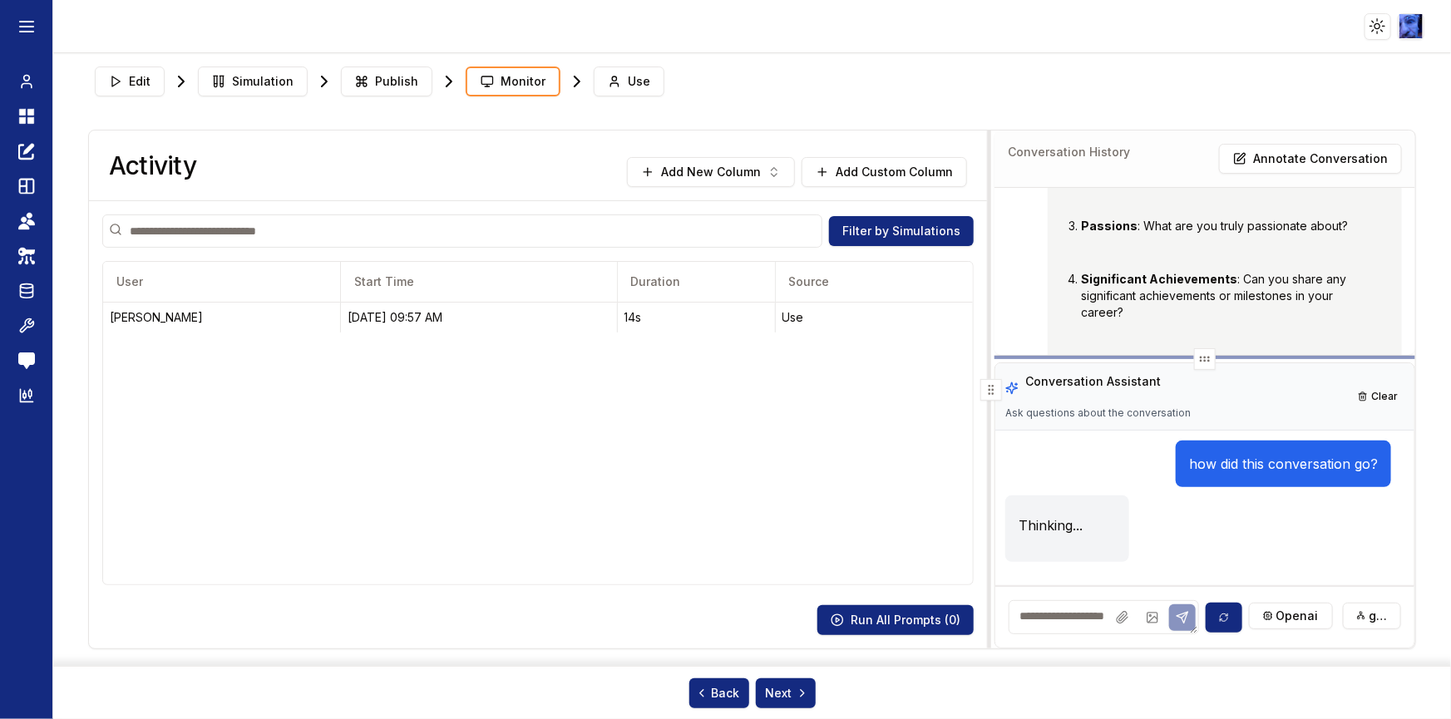
scroll to position [0, 0]
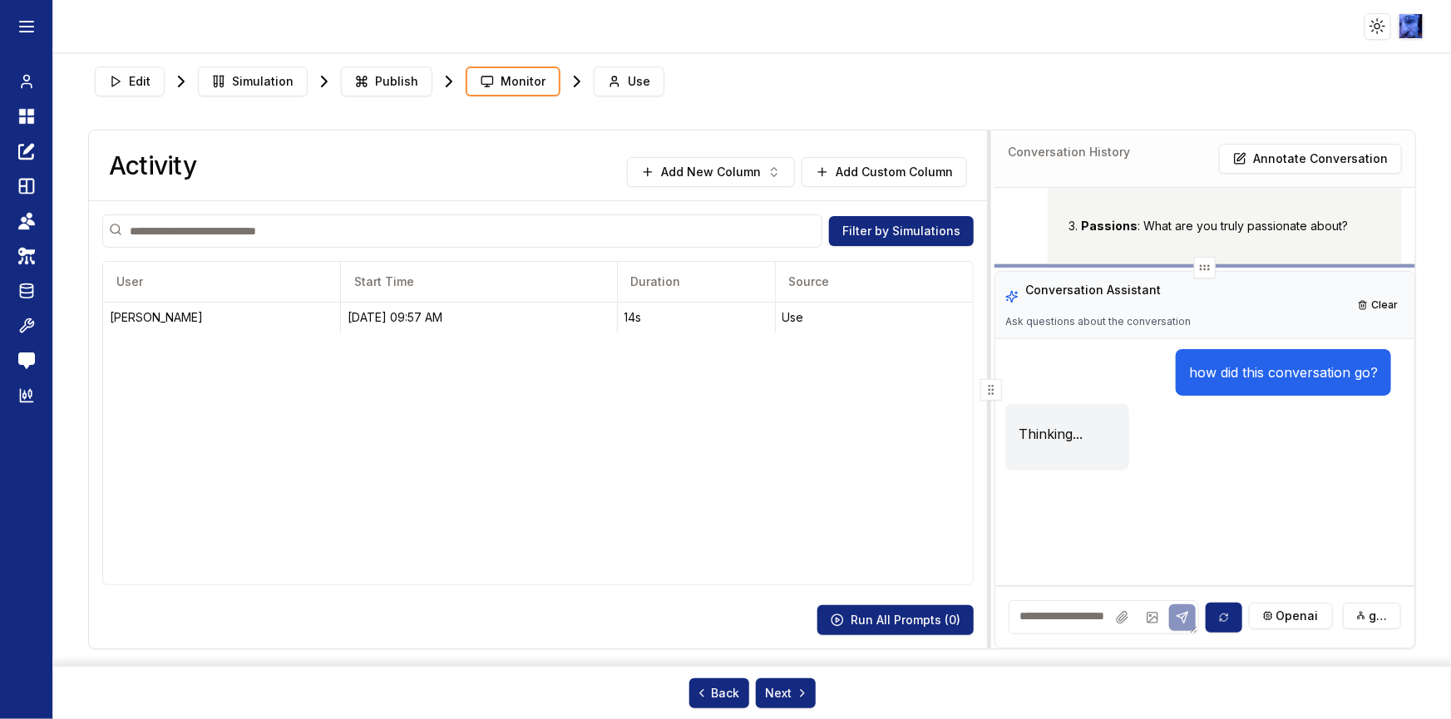
drag, startPoint x: 1088, startPoint y: 369, endPoint x: 1088, endPoint y: 266, distance: 103.1
click at [1088, 266] on div at bounding box center [1205, 265] width 421 height 3
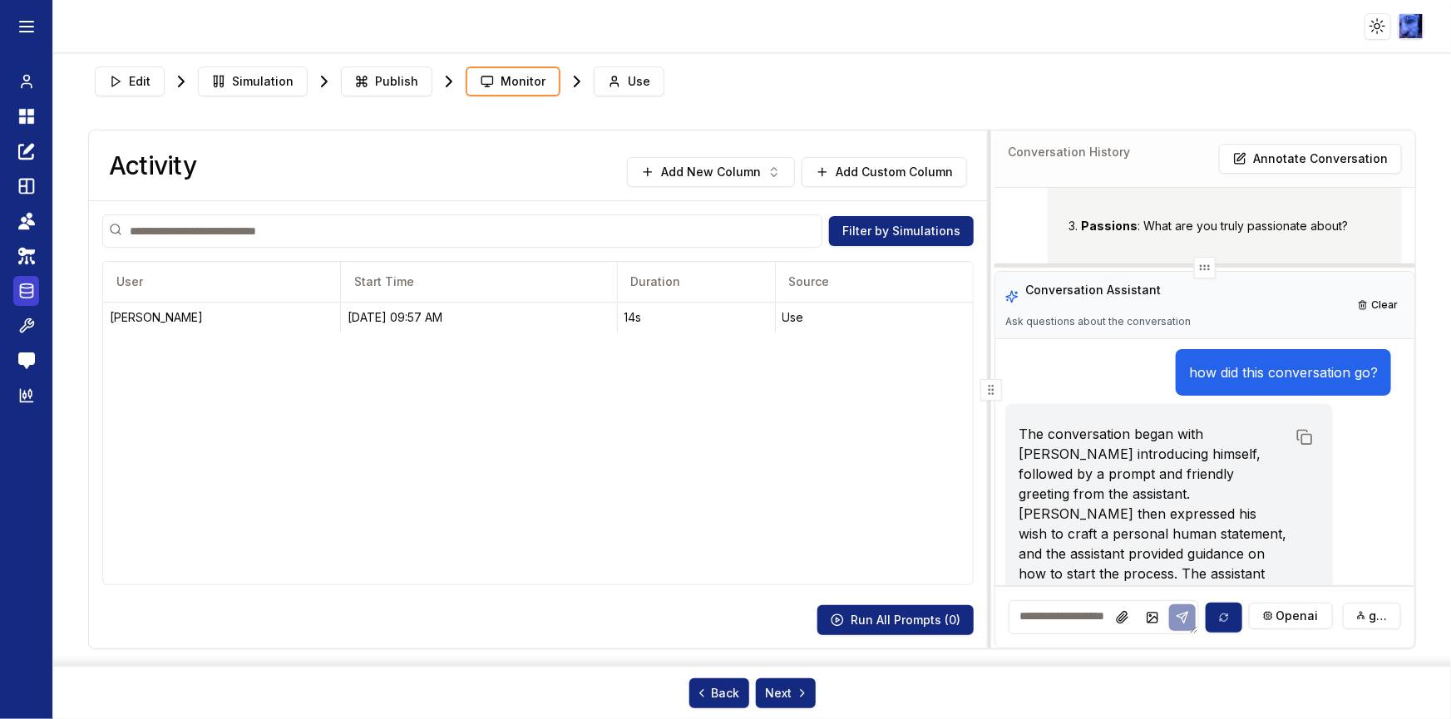
click at [28, 290] on icon at bounding box center [26, 291] width 17 height 20
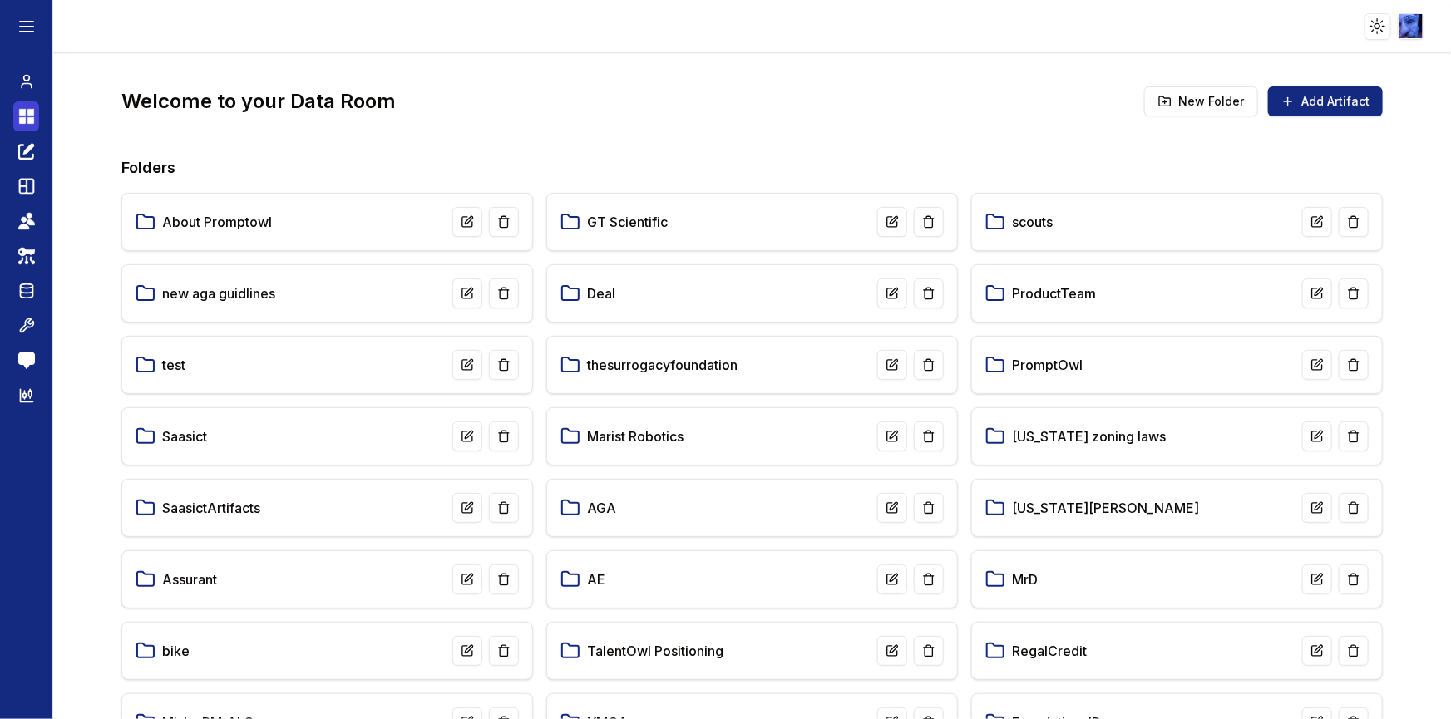
click at [27, 113] on icon at bounding box center [30, 112] width 7 height 7
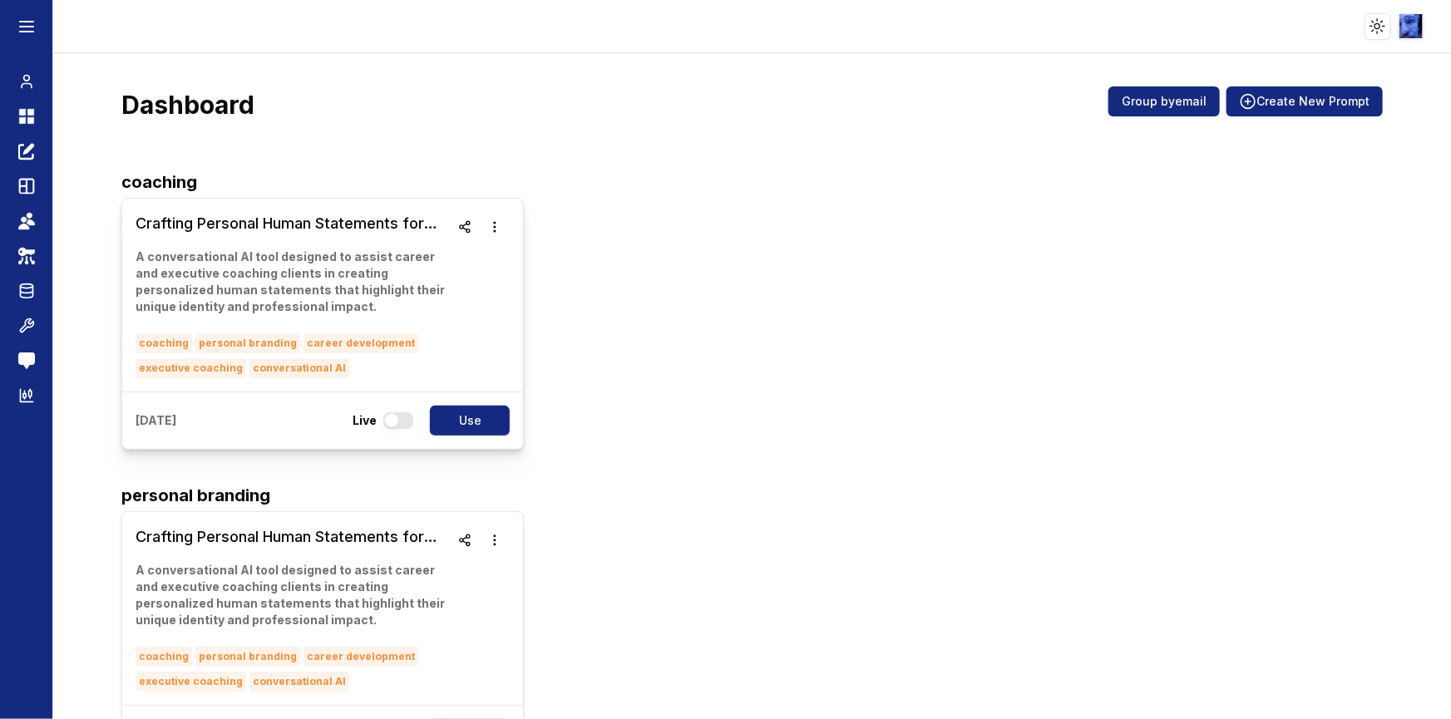
click at [327, 234] on h3 "Crafting Personal Human Statements for Career Coaching Clients" at bounding box center [293, 223] width 314 height 23
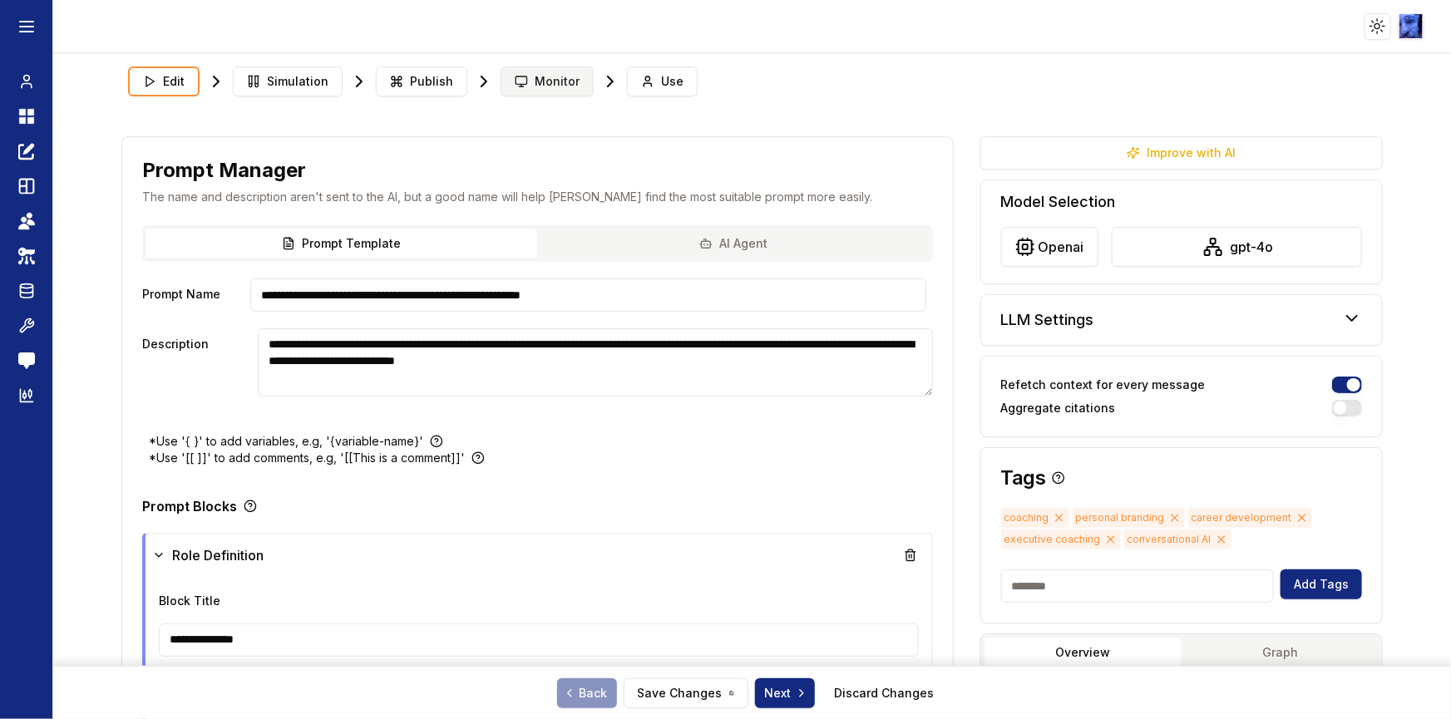
click at [541, 85] on span "Monitor" at bounding box center [557, 81] width 45 height 17
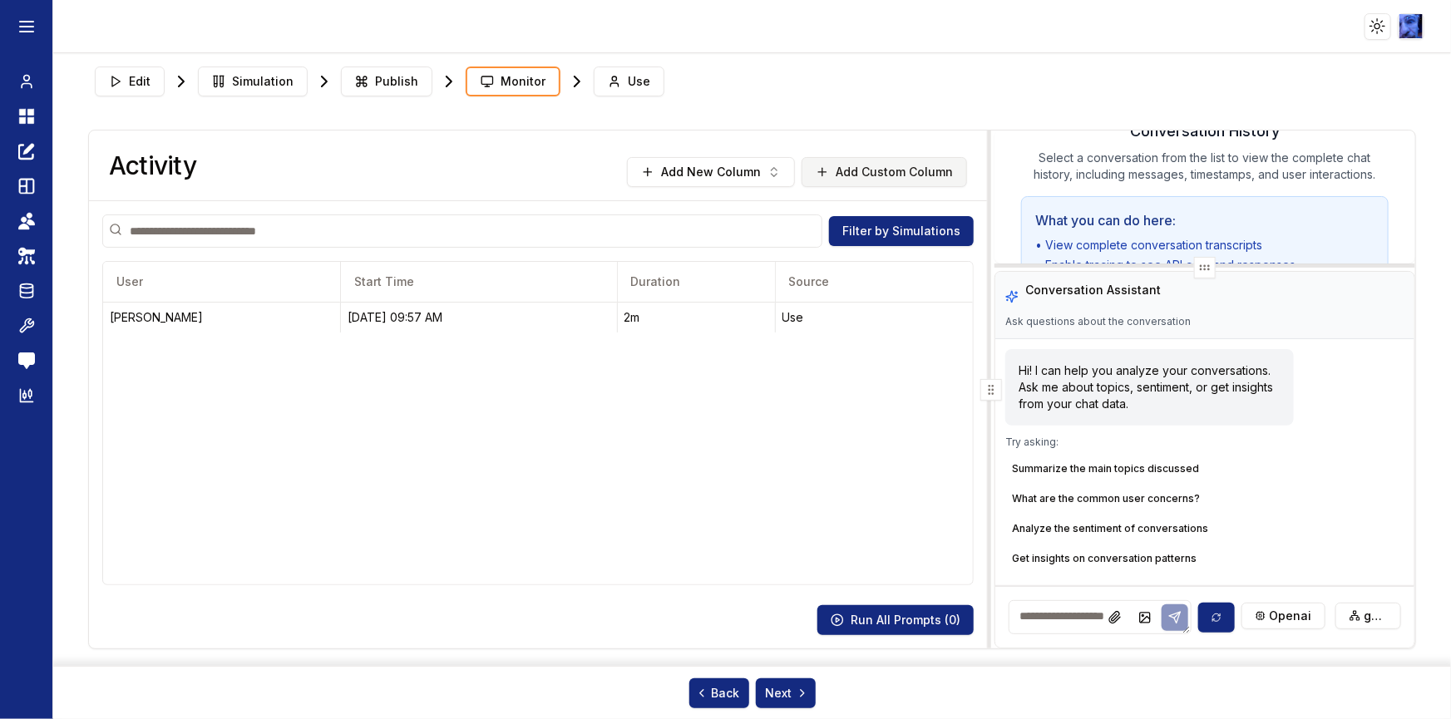
click at [911, 170] on button "Add Custom Column" at bounding box center [884, 172] width 165 height 30
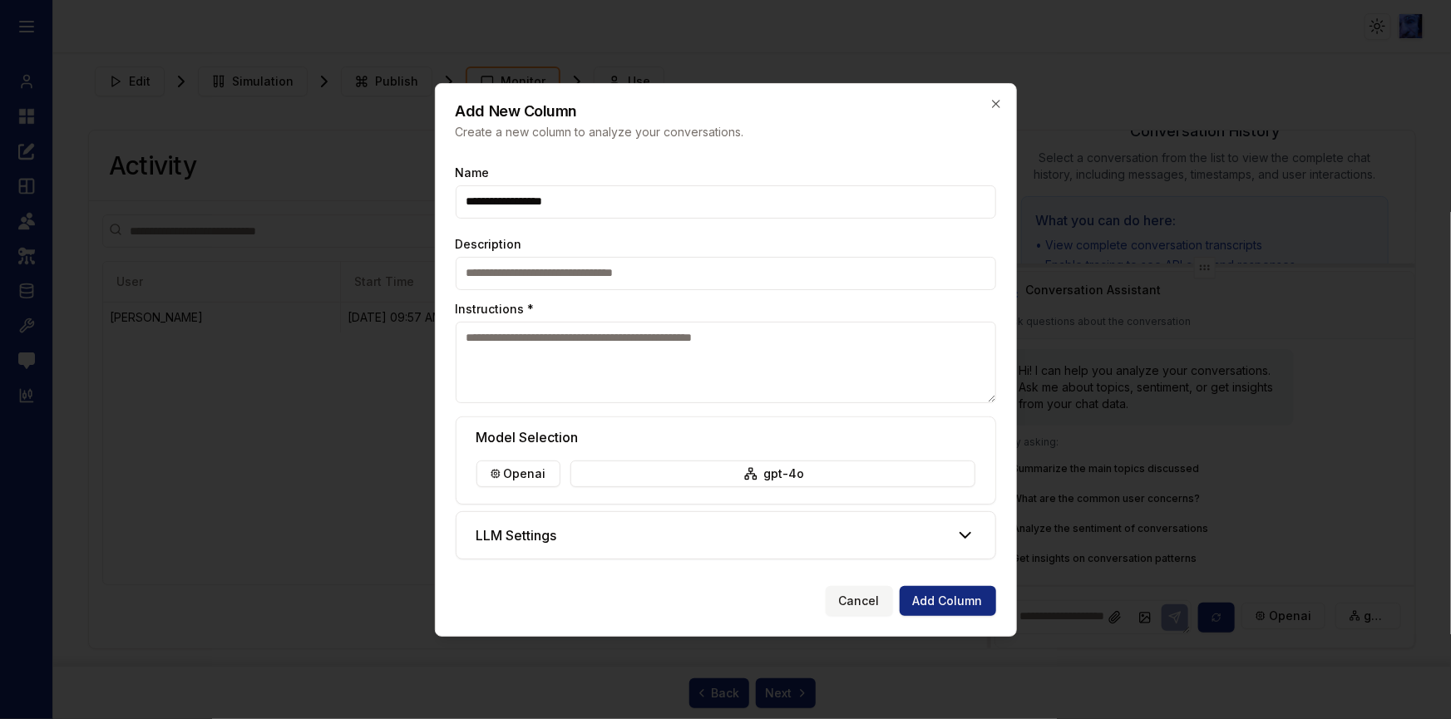
type input "**********"
type textarea "********"
click at [990, 100] on icon "button" at bounding box center [996, 103] width 13 height 13
